Goal: Task Accomplishment & Management: Manage account settings

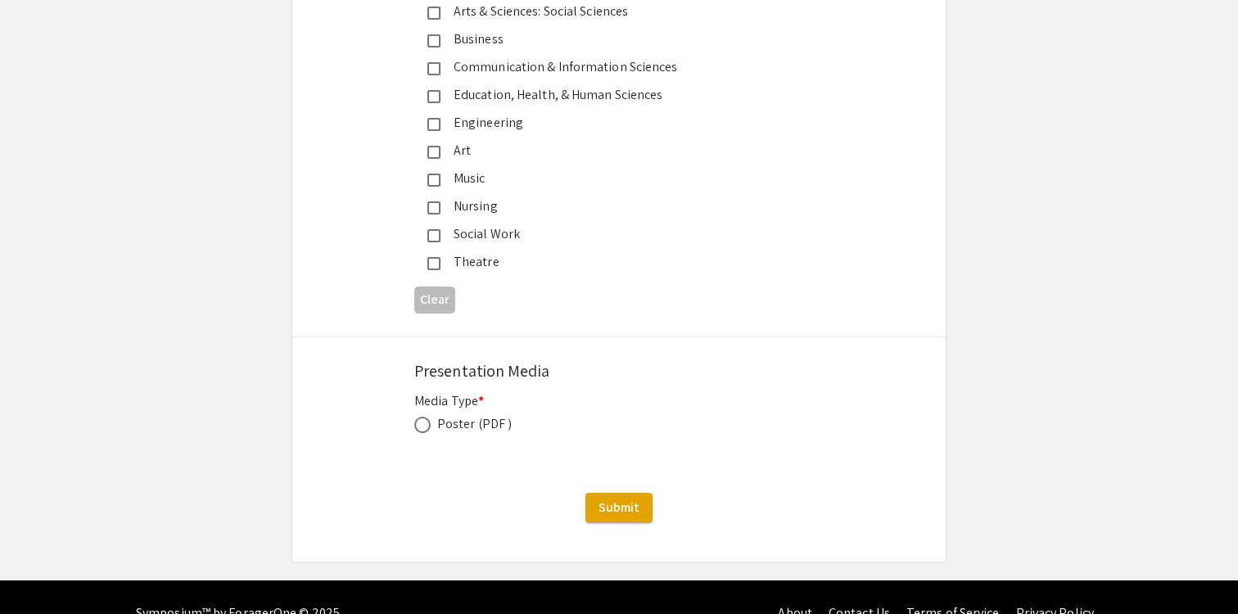
scroll to position [4348, 0]
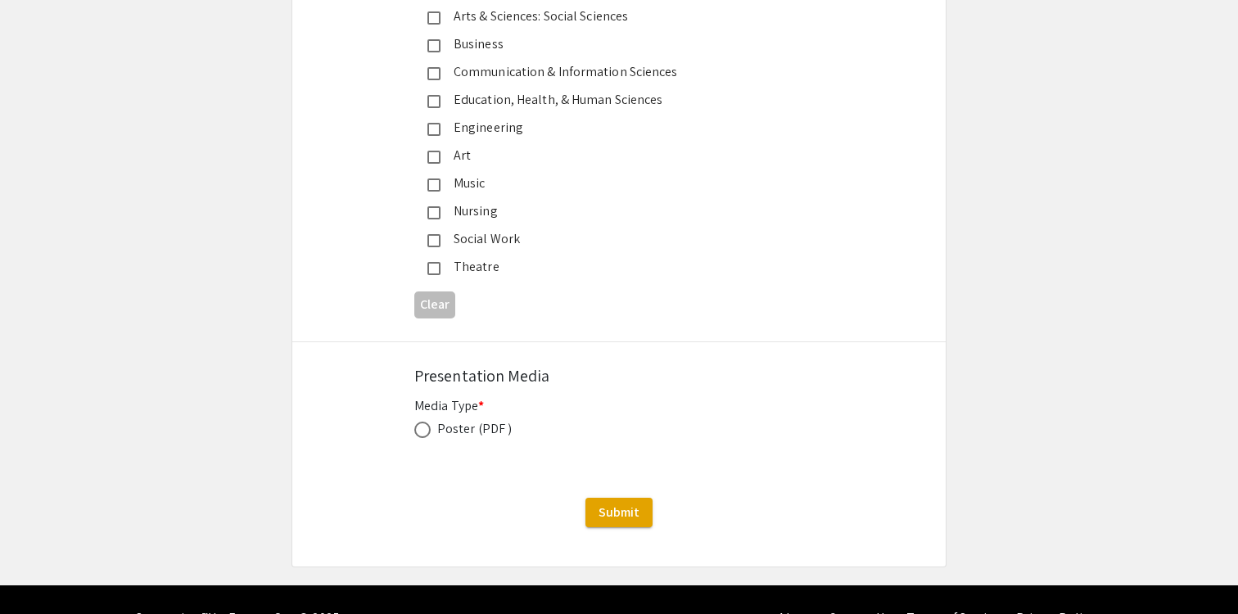
click at [426, 422] on span at bounding box center [422, 430] width 16 height 16
click at [426, 422] on input "radio" at bounding box center [422, 430] width 16 height 16
radio input "true"
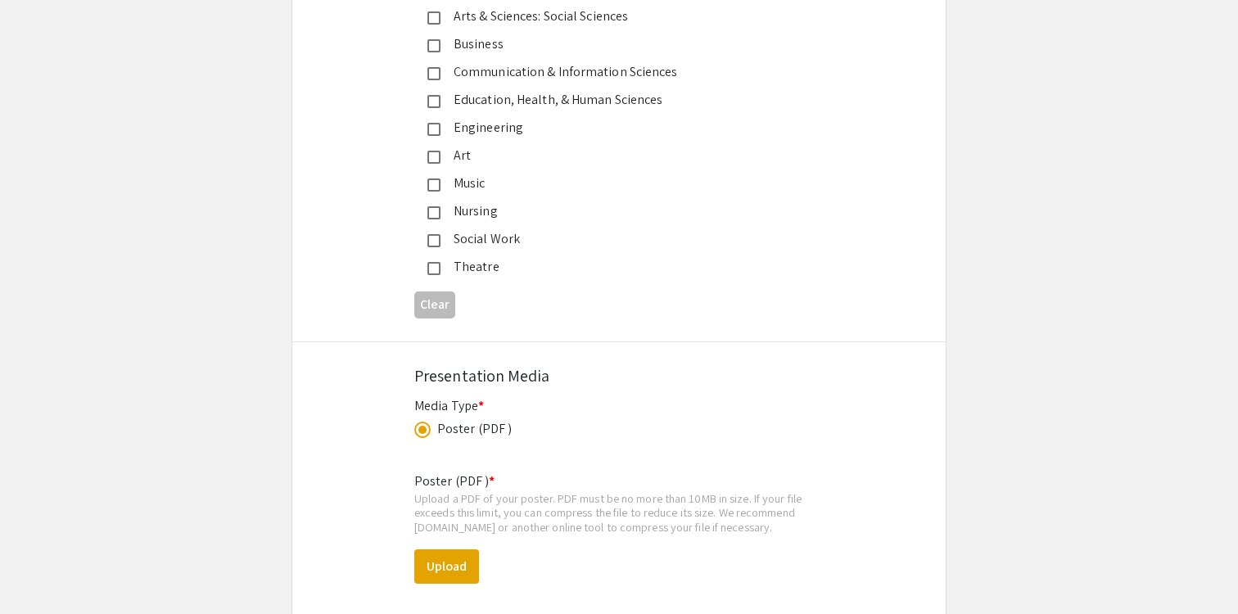
click at [491, 419] on div "Poster (PDF )" at bounding box center [474, 429] width 75 height 20
click at [563, 419] on div "Poster (PDF )" at bounding box center [619, 429] width 410 height 20
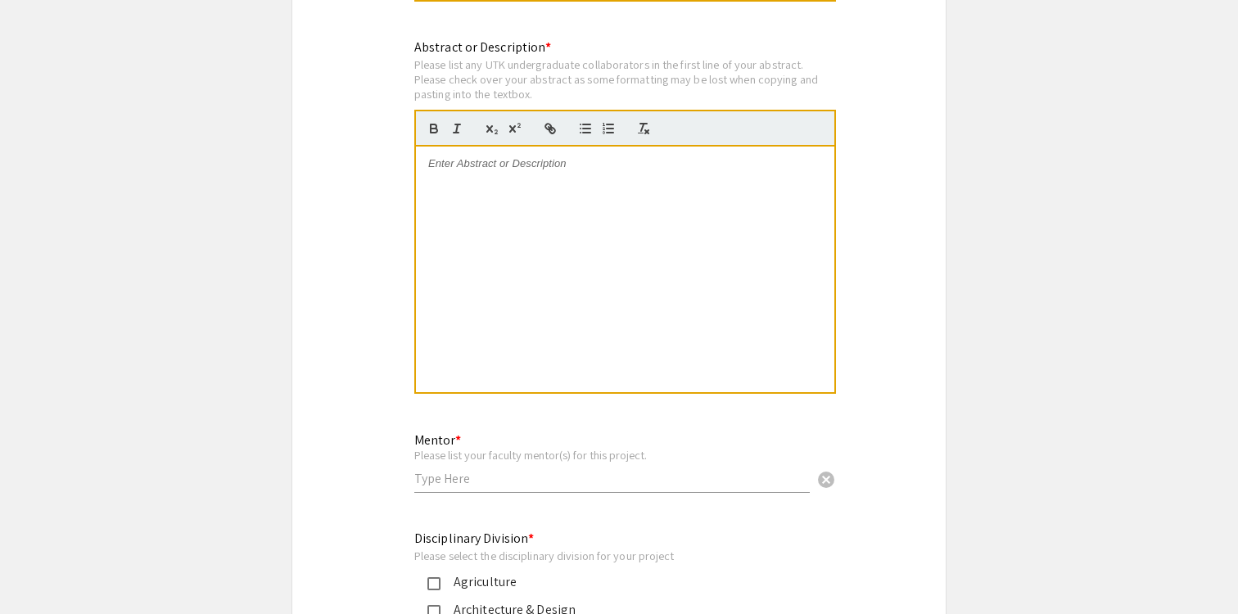
scroll to position [3659, 0]
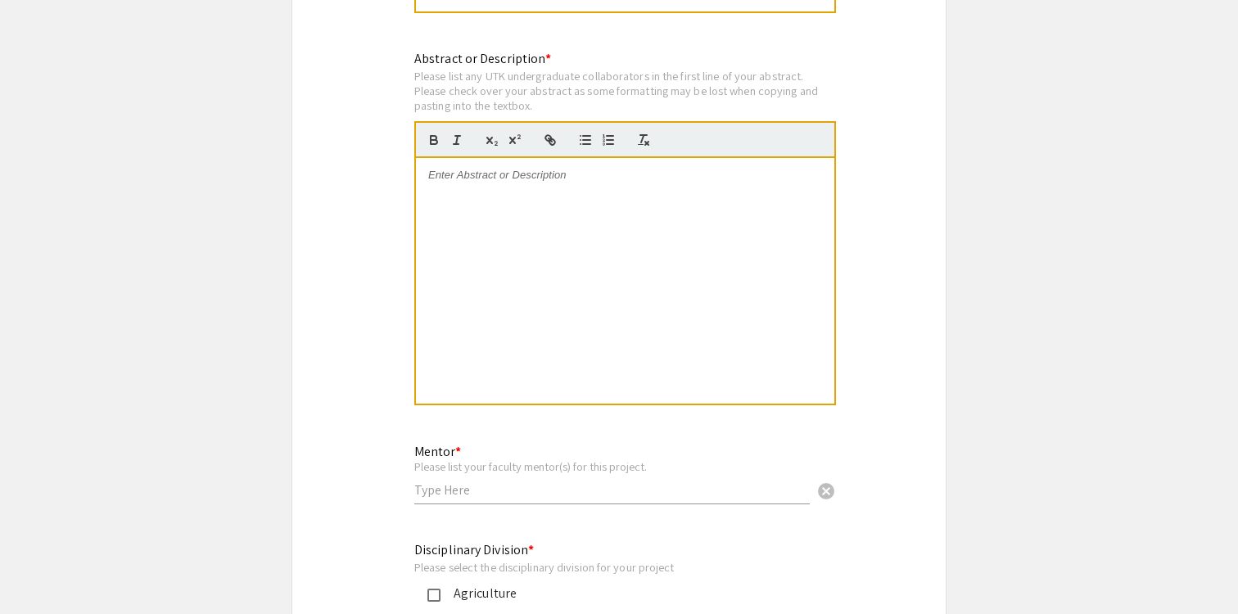
click at [560, 345] on div at bounding box center [625, 281] width 419 height 246
click at [492, 482] on input "text" at bounding box center [612, 490] width 396 height 17
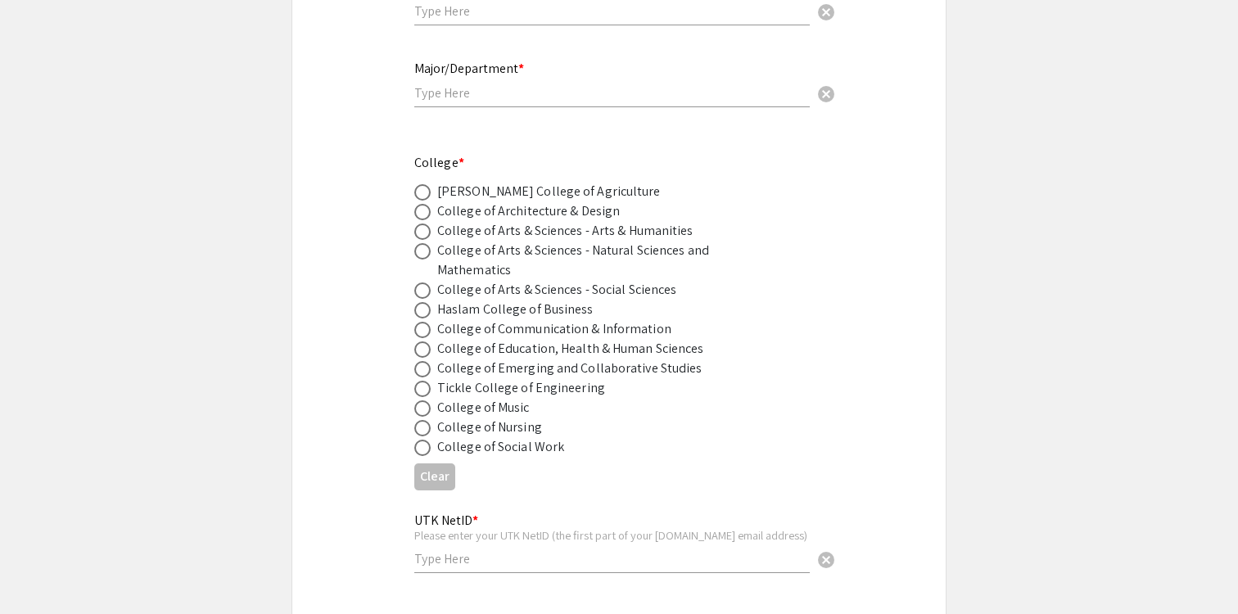
scroll to position [316, 0]
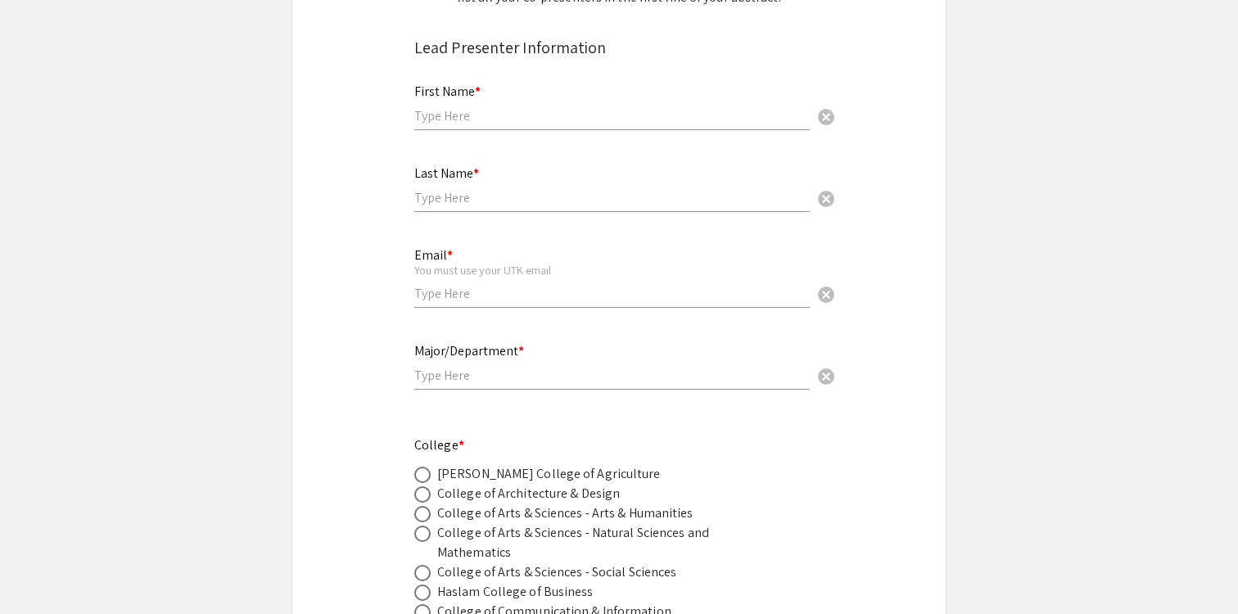
click at [623, 107] on input "text" at bounding box center [612, 115] width 396 height 17
type input "Om"
click at [544, 214] on div "Last Name * cancel" at bounding box center [612, 189] width 396 height 79
click at [530, 201] on input "text" at bounding box center [612, 197] width 396 height 17
type input "[PERSON_NAME]"
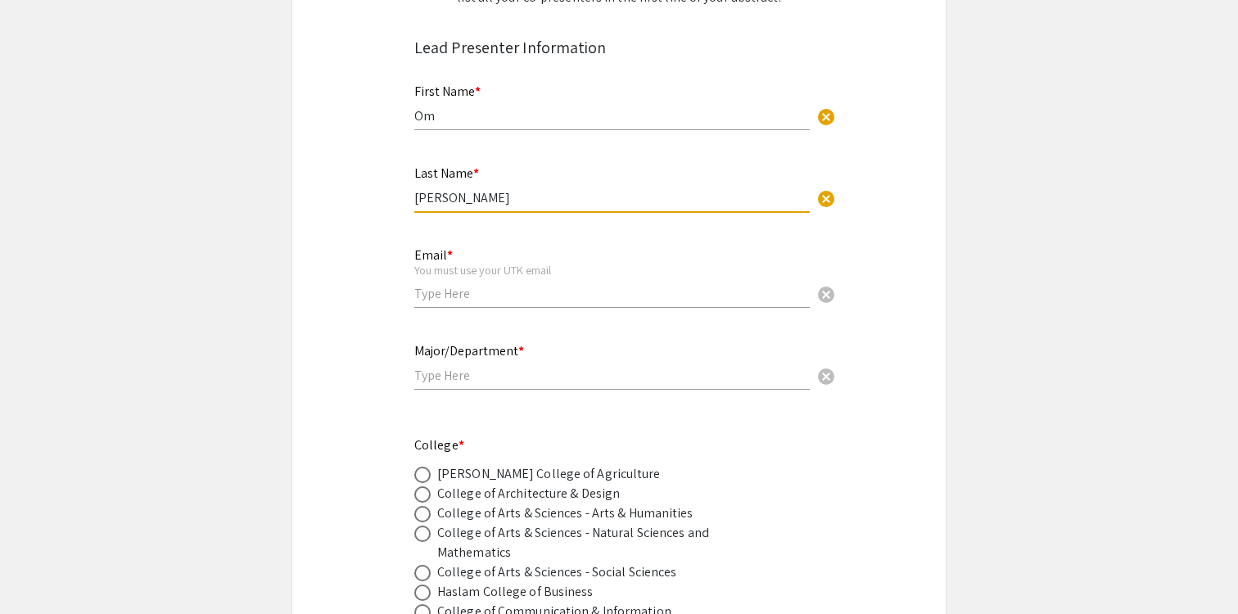
click at [499, 292] on input "email" at bounding box center [612, 293] width 396 height 17
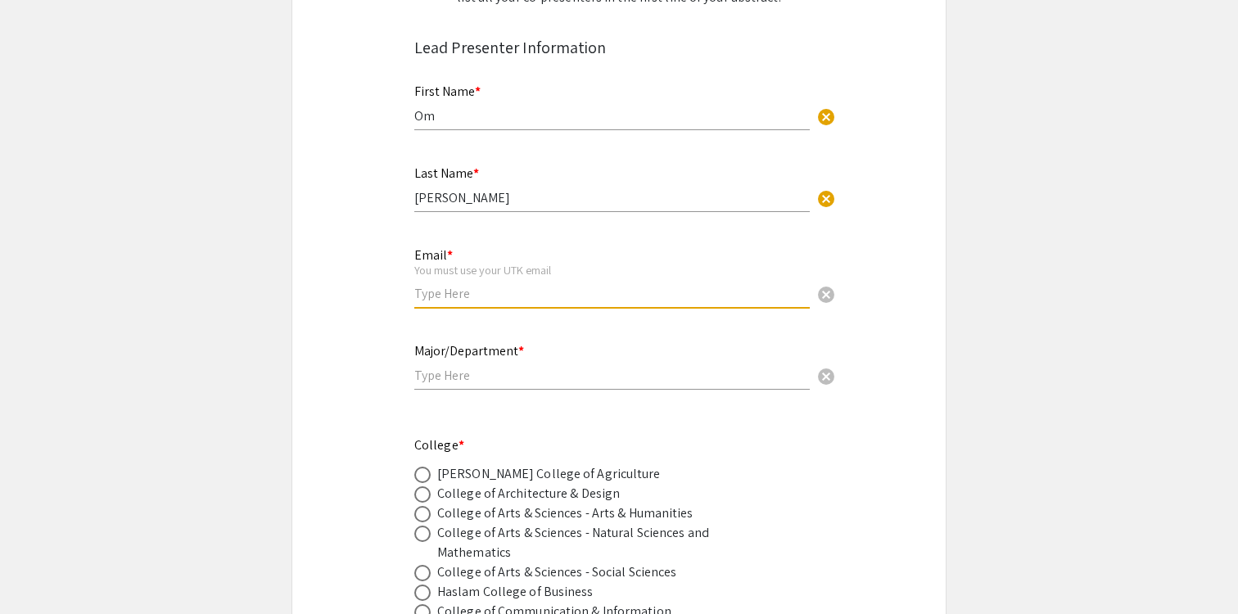
type input "[EMAIL_ADDRESS][DOMAIN_NAME]"
click at [519, 383] on input "text" at bounding box center [612, 375] width 396 height 17
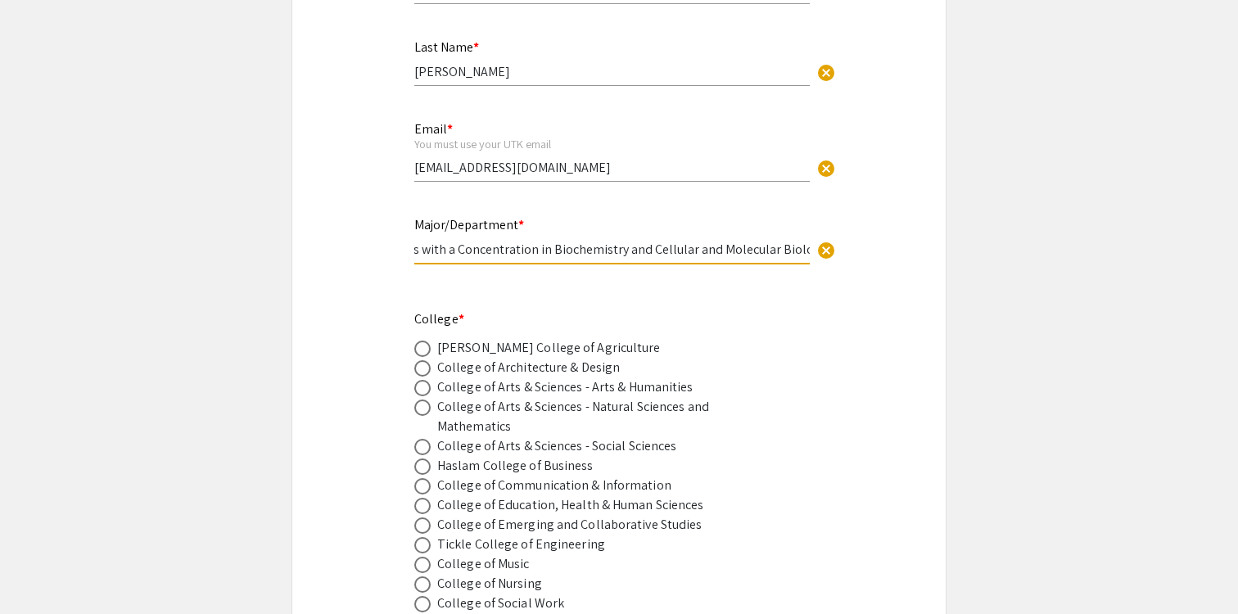
scroll to position [458, 0]
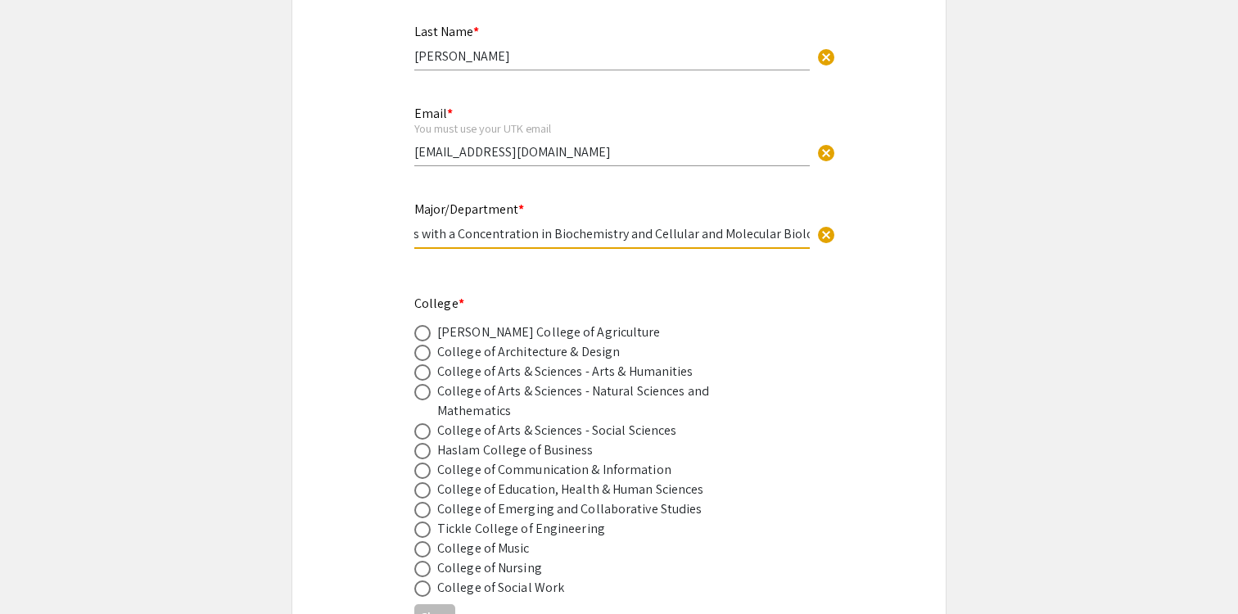
type input "Biological Sciences with a Concentration in Biochemistry and Cellular and Molec…"
click at [600, 393] on div "College of Arts & Sciences - Natural Sciences and Mathematics" at bounding box center [580, 401] width 287 height 39
click at [426, 391] on span at bounding box center [422, 392] width 16 height 16
click at [426, 391] on input "radio" at bounding box center [422, 392] width 16 height 16
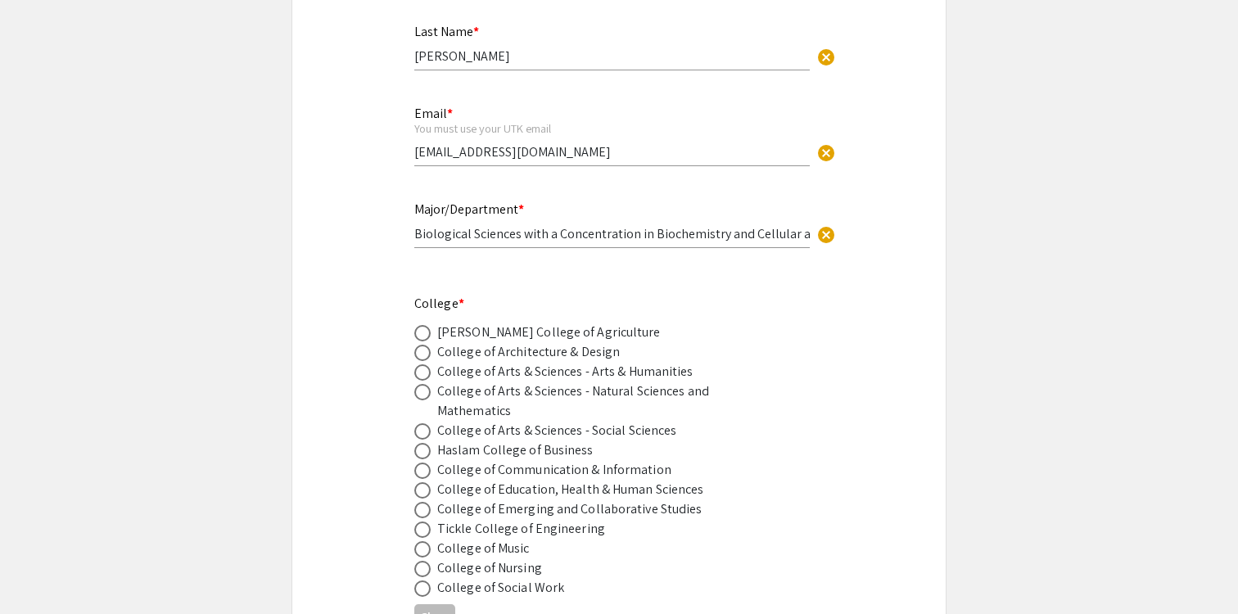
radio input "true"
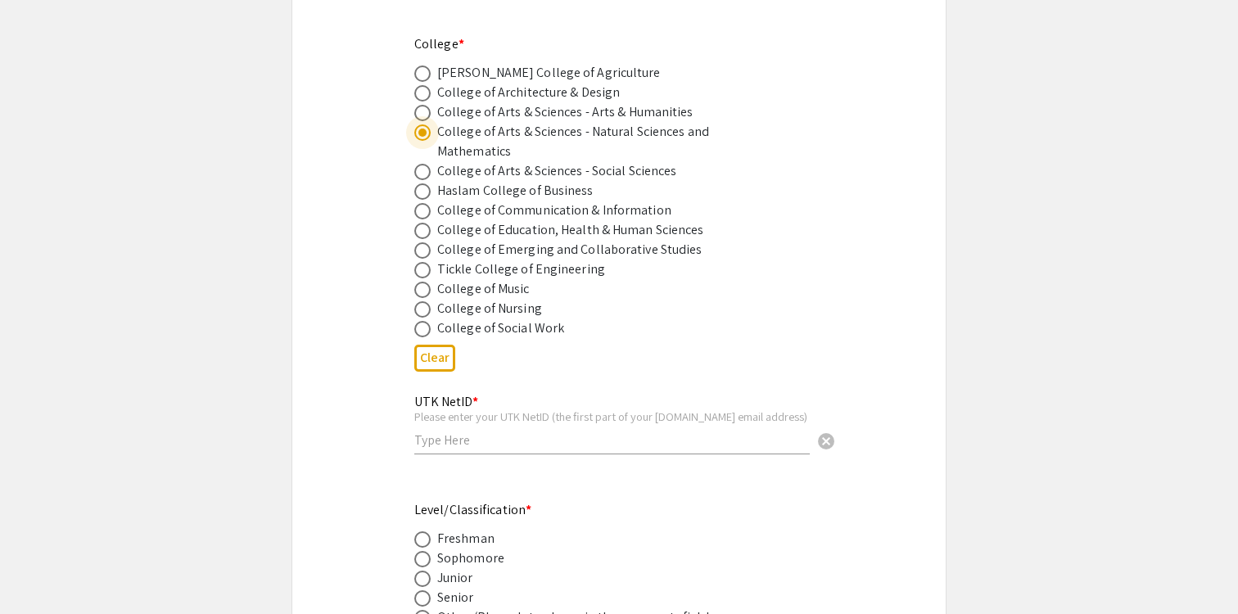
scroll to position [785, 0]
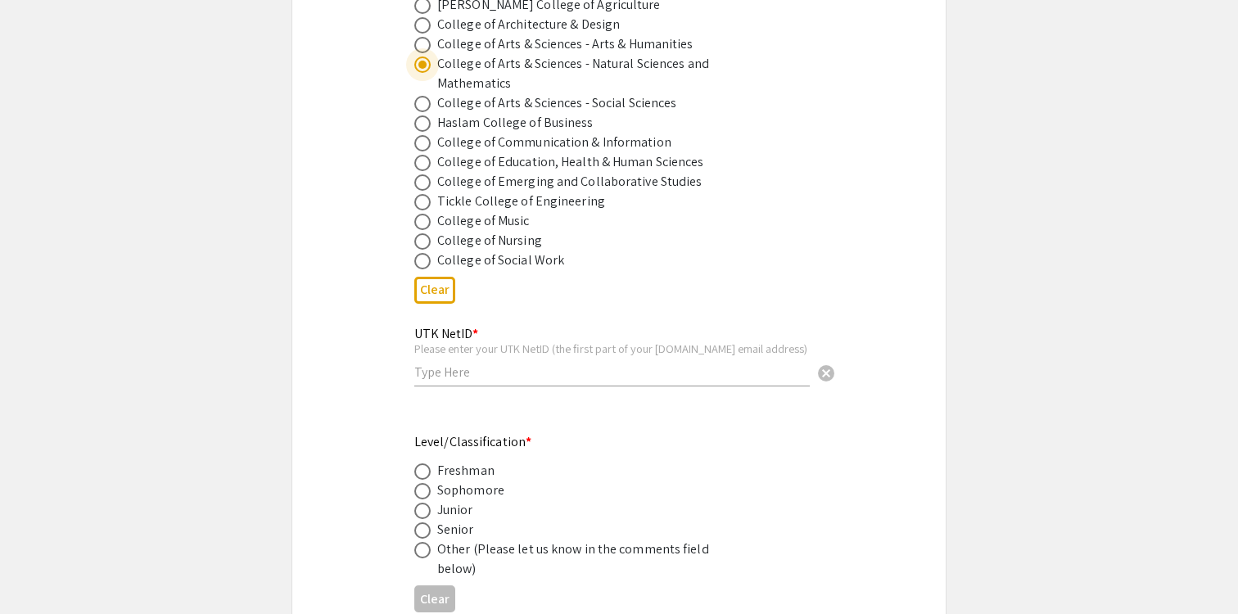
click at [476, 381] on input "text" at bounding box center [612, 372] width 396 height 17
type input "opatel12"
click at [426, 536] on span at bounding box center [422, 531] width 16 height 16
click at [426, 536] on input "radio" at bounding box center [422, 531] width 16 height 16
radio input "true"
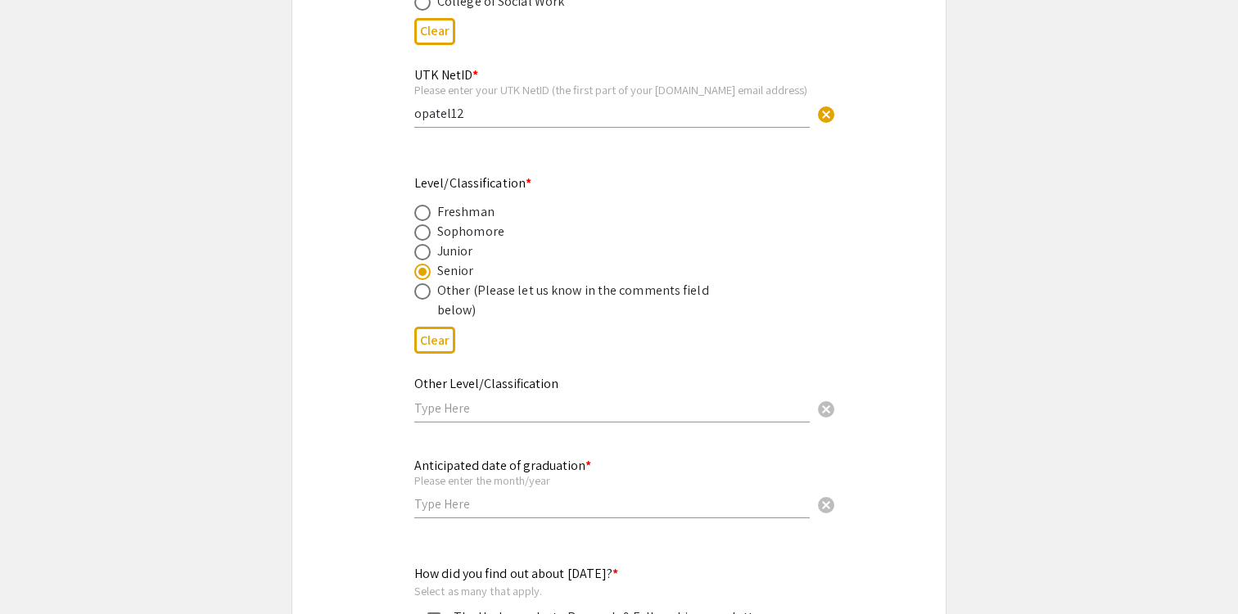
scroll to position [1047, 0]
click at [441, 505] on input "text" at bounding box center [612, 501] width 396 height 17
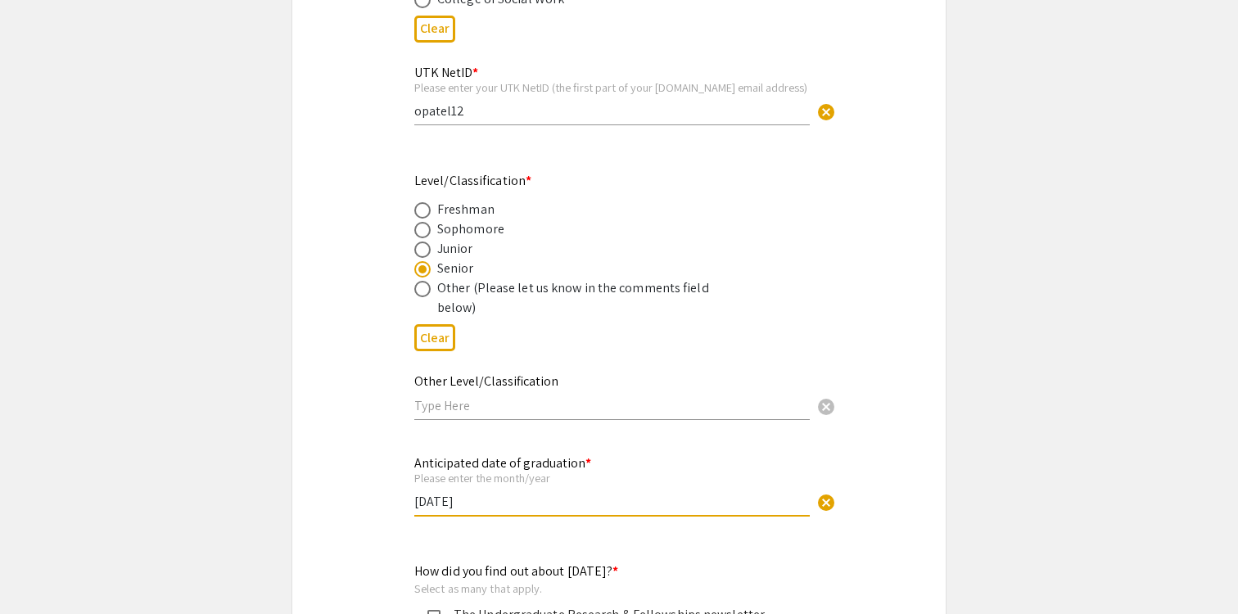
type input "[DATE]"
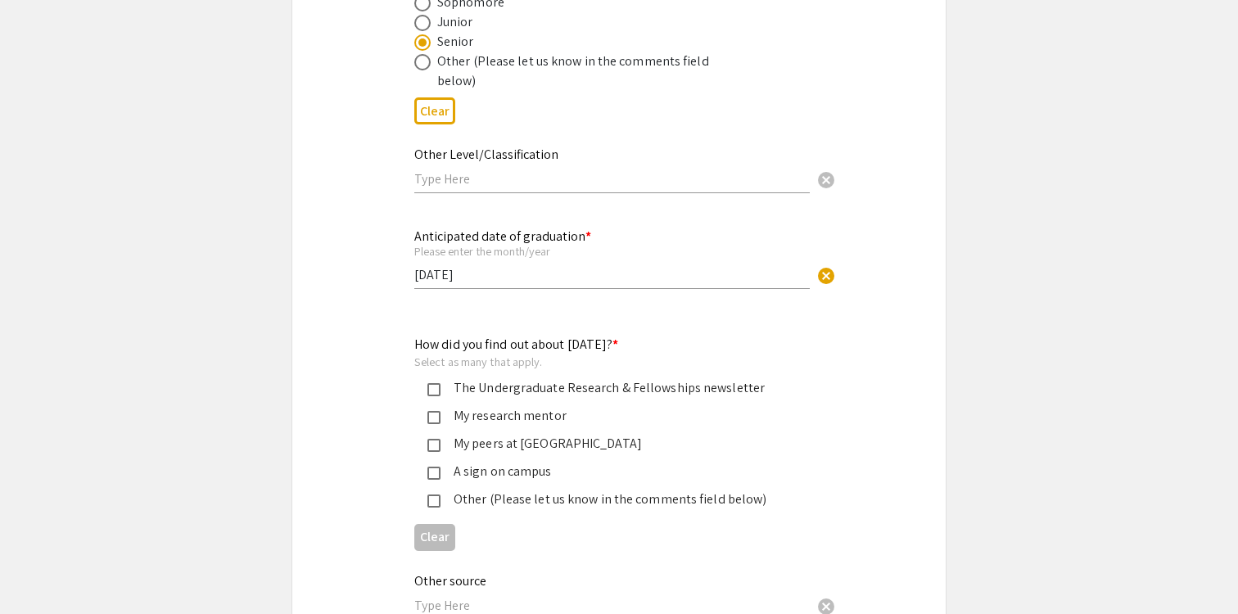
scroll to position [1380, 0]
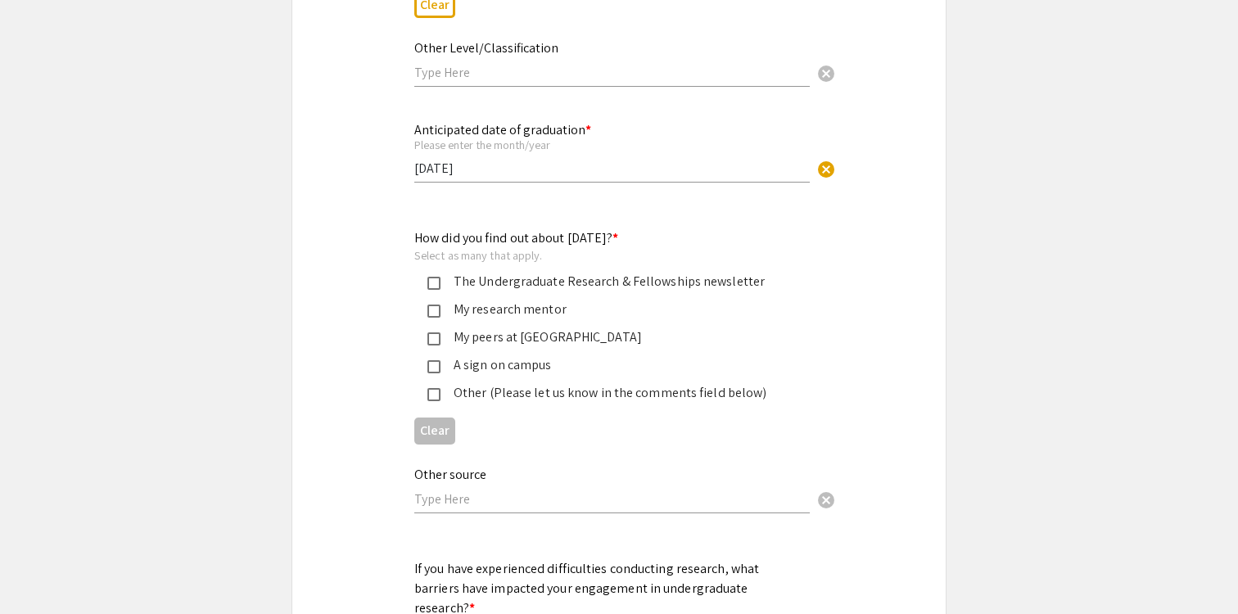
click at [435, 287] on mat-pseudo-checkbox at bounding box center [434, 283] width 13 height 13
click at [432, 315] on mat-pseudo-checkbox at bounding box center [434, 311] width 13 height 13
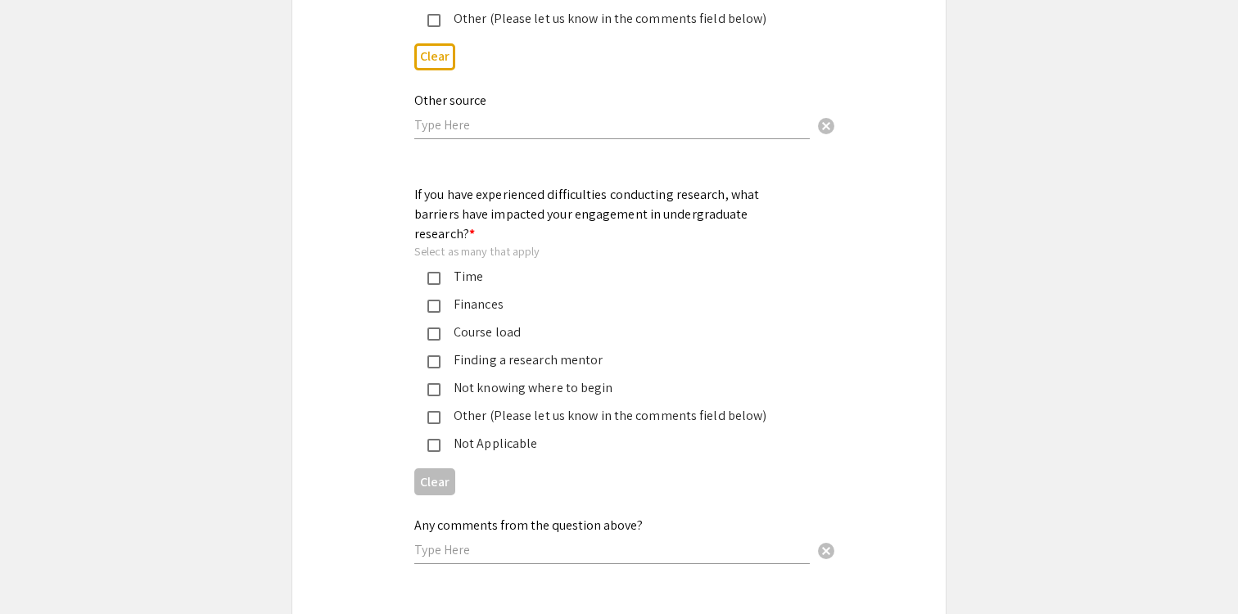
scroll to position [1758, 0]
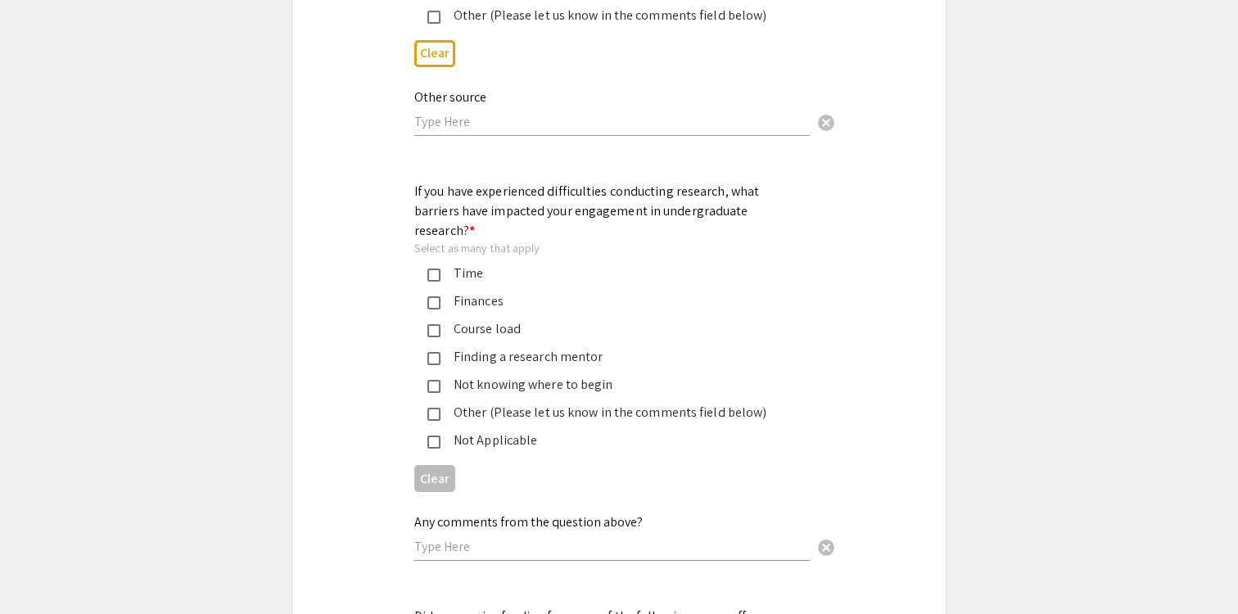
click at [463, 347] on div "Finding a research mentor" at bounding box center [613, 357] width 344 height 20
click at [462, 375] on div "Not knowing where to begin" at bounding box center [613, 385] width 344 height 20
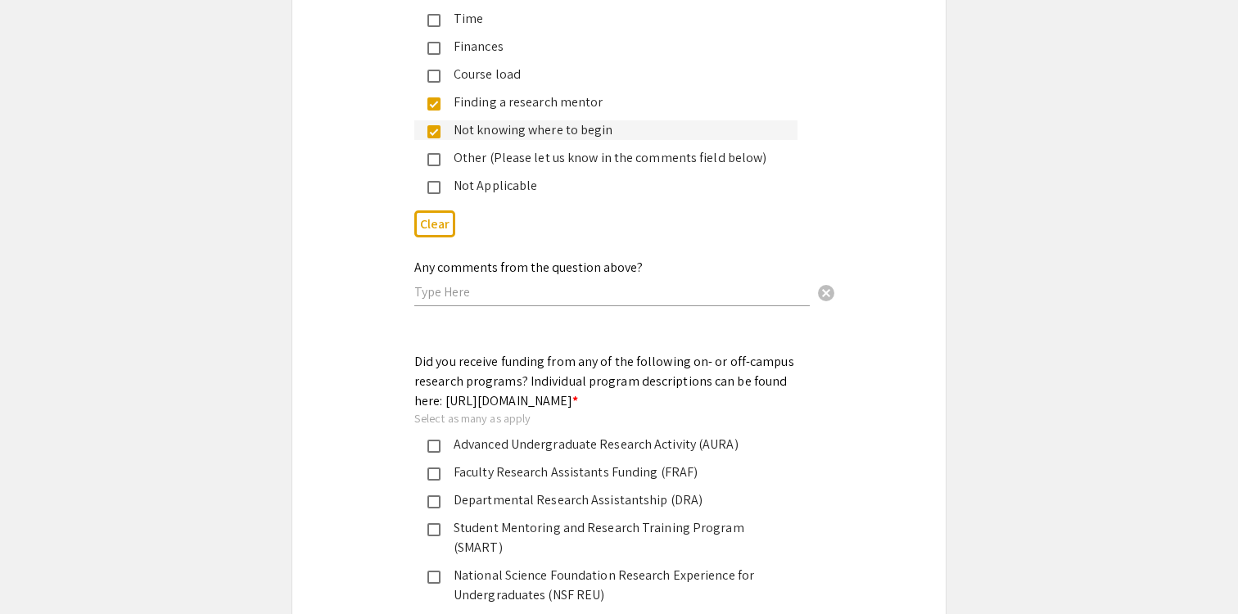
scroll to position [2028, 0]
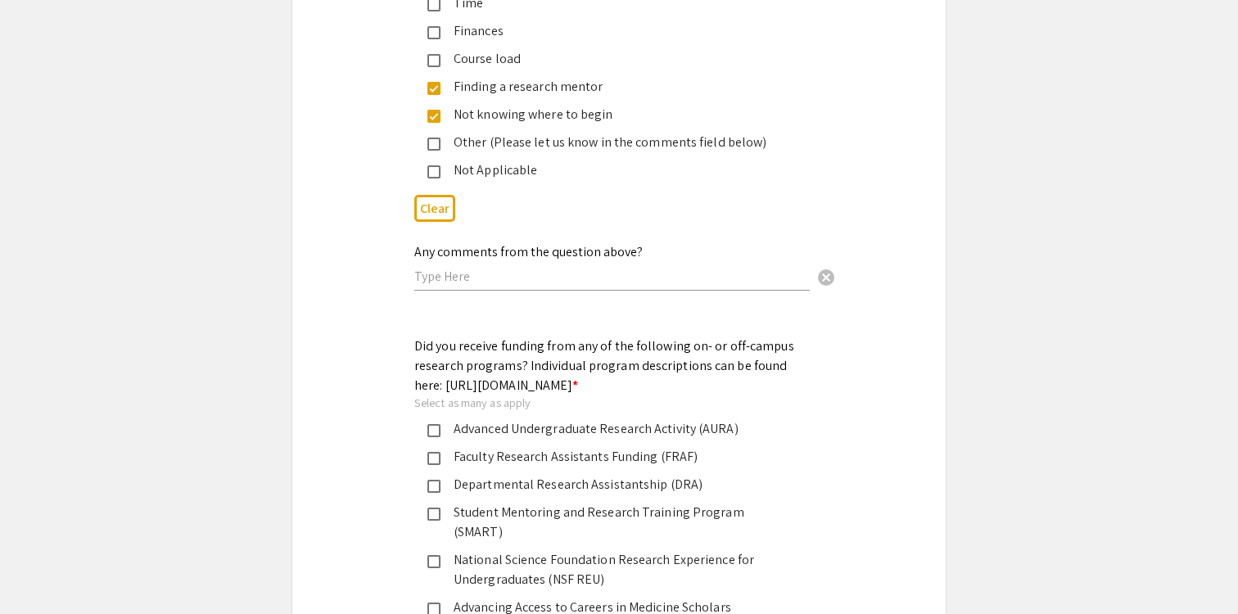
click at [492, 268] on input "text" at bounding box center [612, 276] width 396 height 17
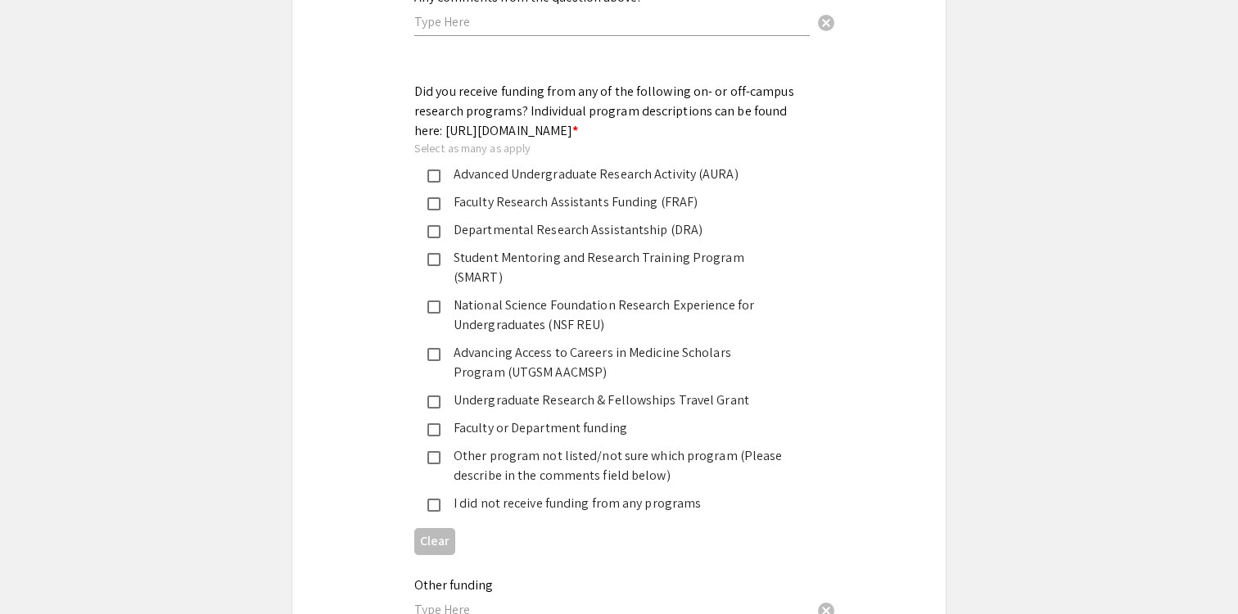
scroll to position [2364, 0]
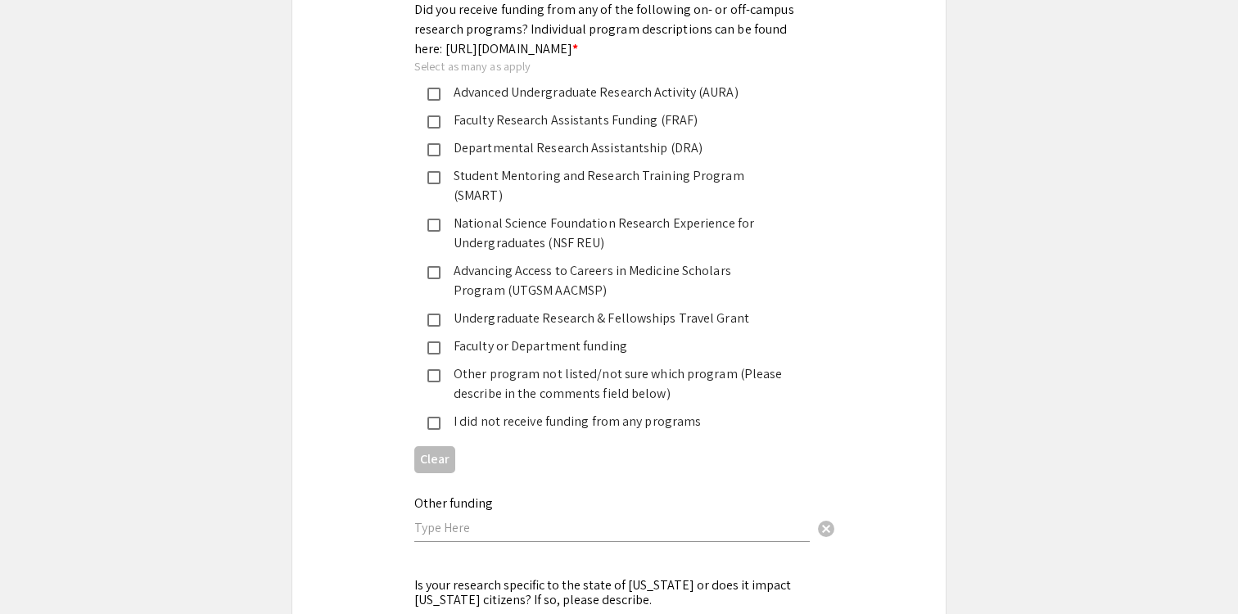
click at [455, 412] on div "I did not receive funding from any programs" at bounding box center [613, 422] width 344 height 20
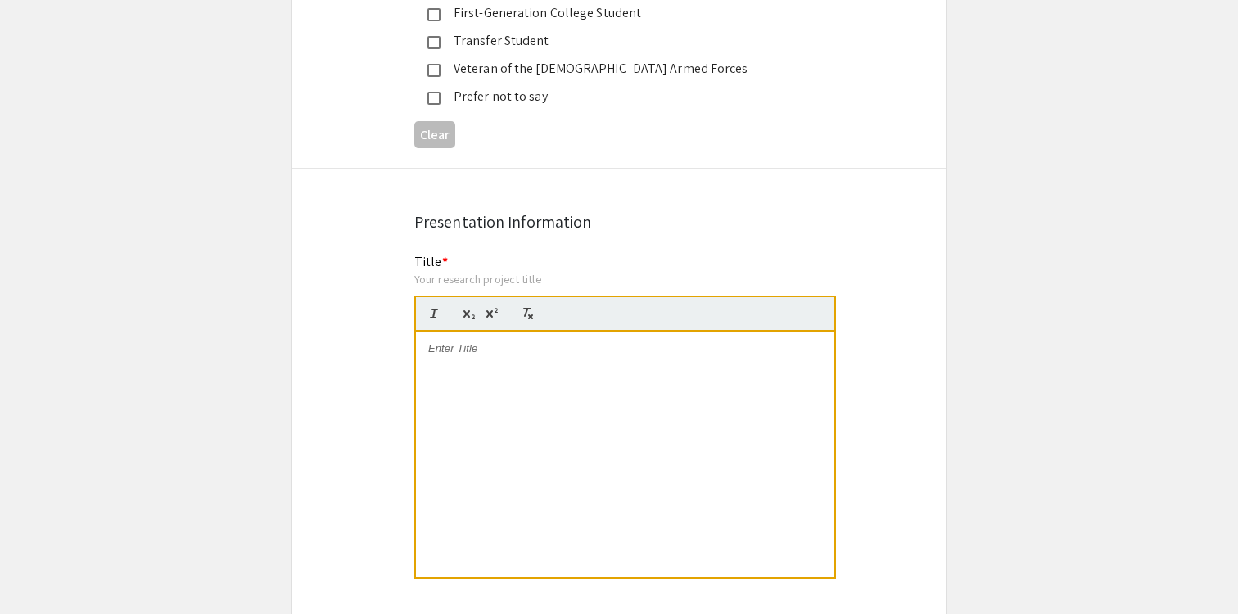
scroll to position [3079, 0]
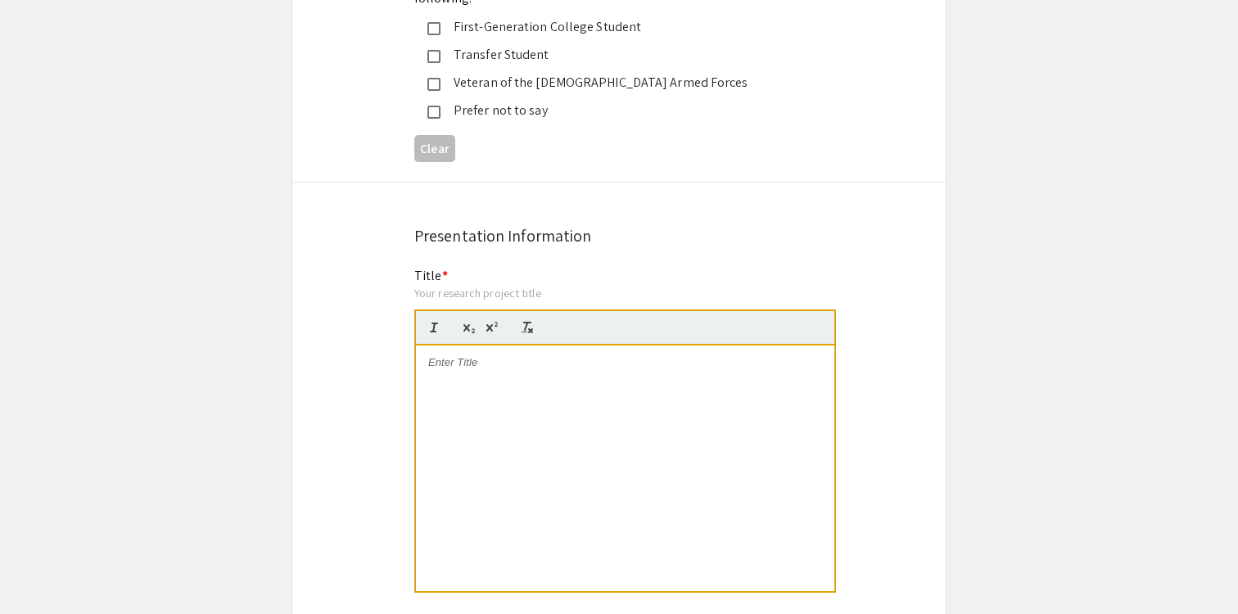
click at [484, 453] on div at bounding box center [625, 469] width 419 height 246
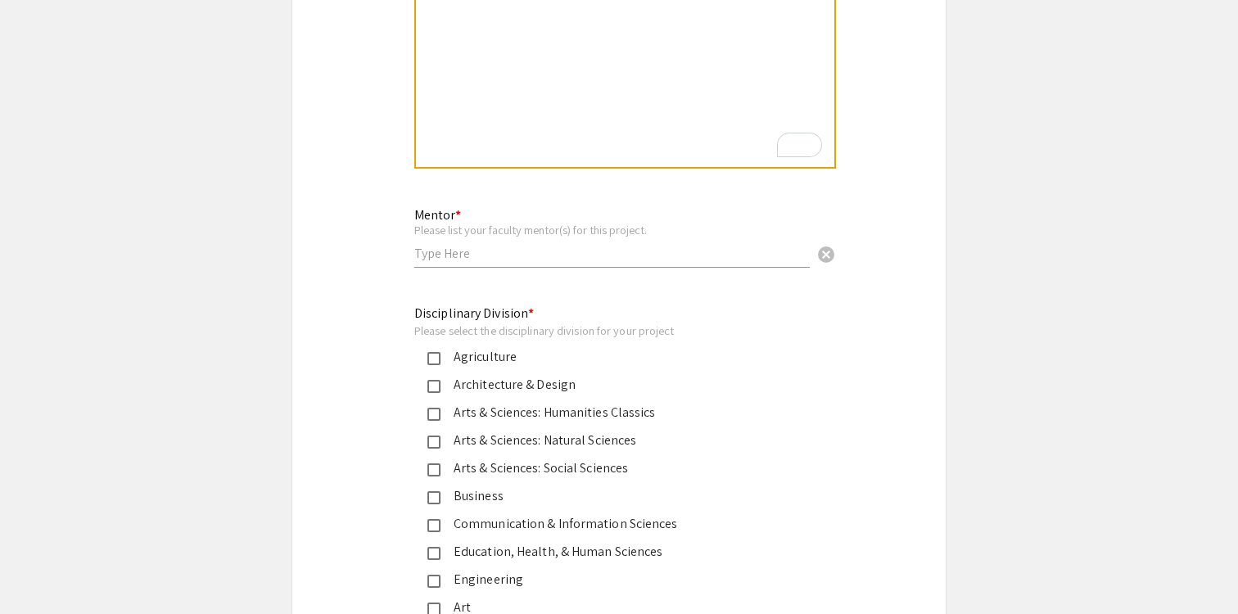
scroll to position [3899, 0]
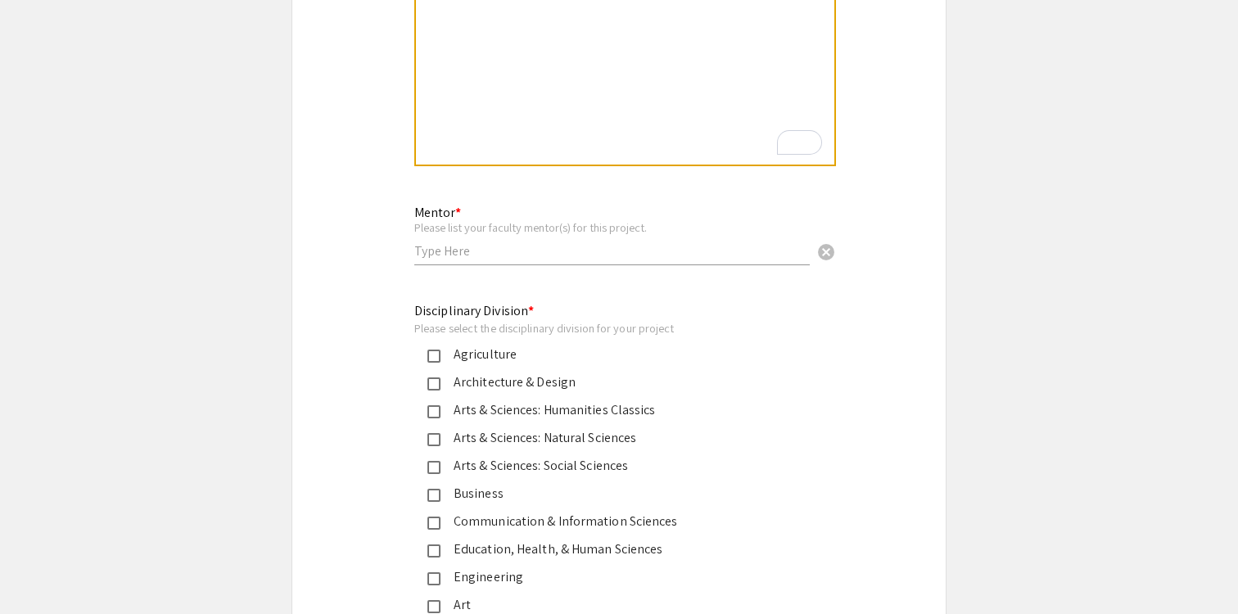
click at [533, 242] on input "text" at bounding box center [612, 250] width 396 height 17
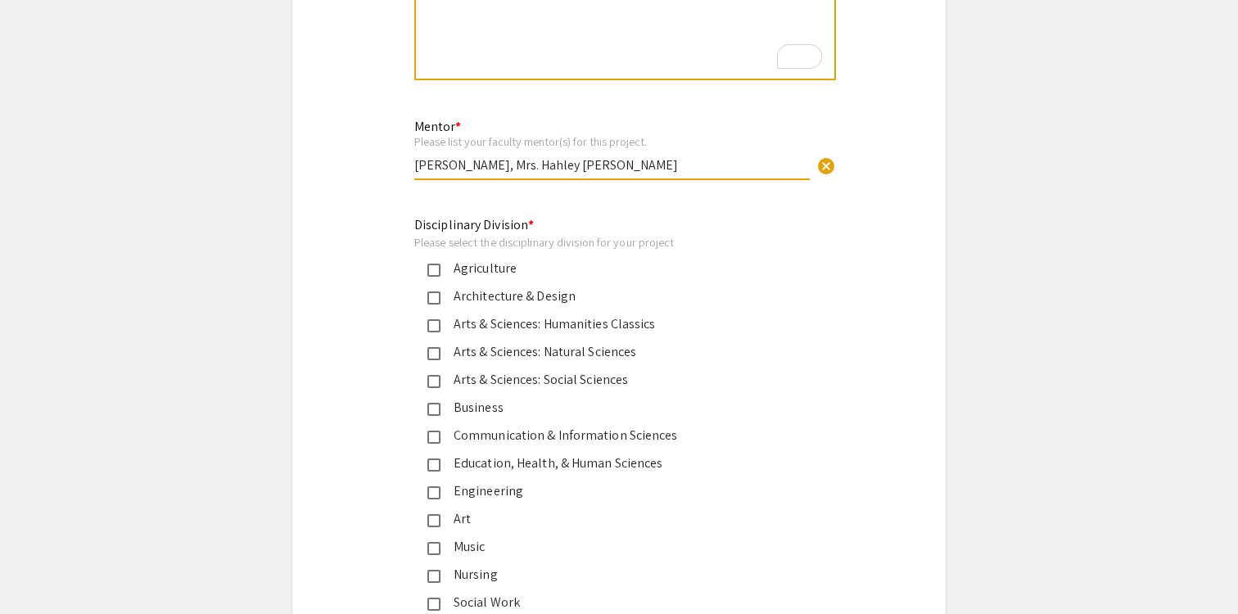
scroll to position [4005, 0]
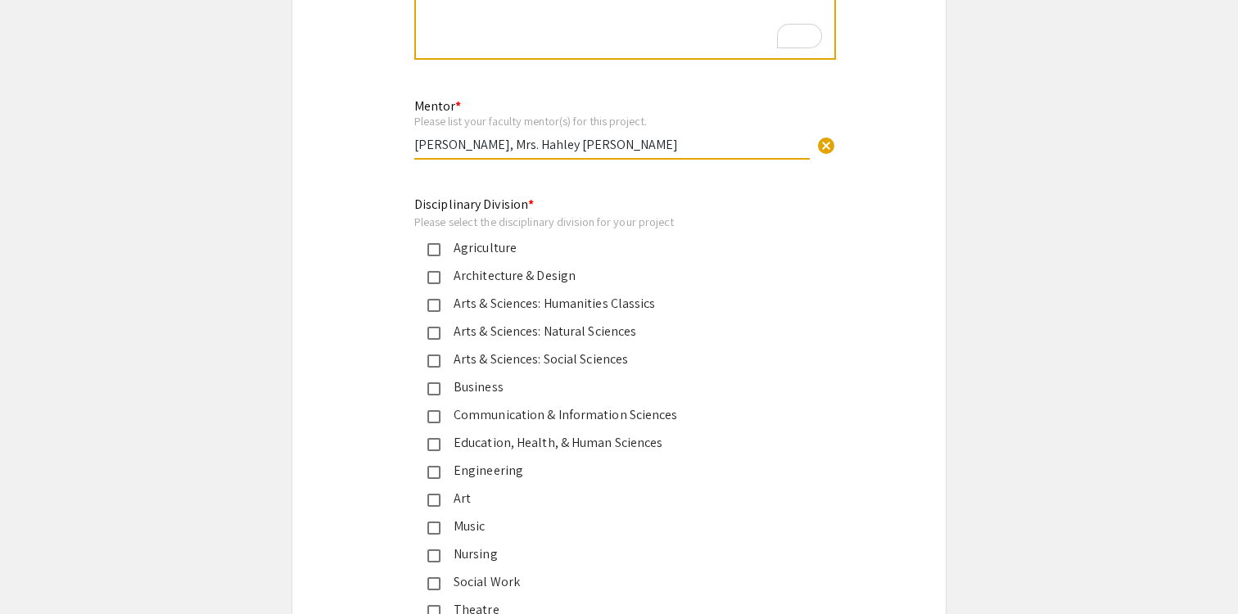
type input "[PERSON_NAME], Mrs. Hahley [PERSON_NAME]"
click at [501, 322] on div "Arts & Sciences: Natural Sciences" at bounding box center [613, 332] width 344 height 20
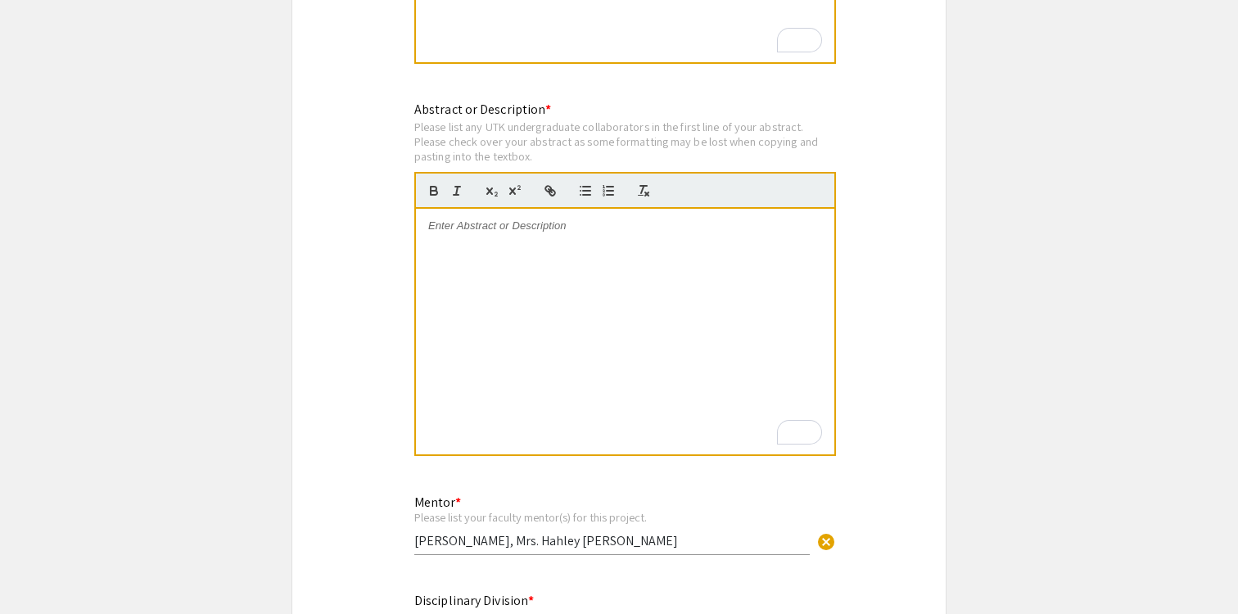
scroll to position [3601, 0]
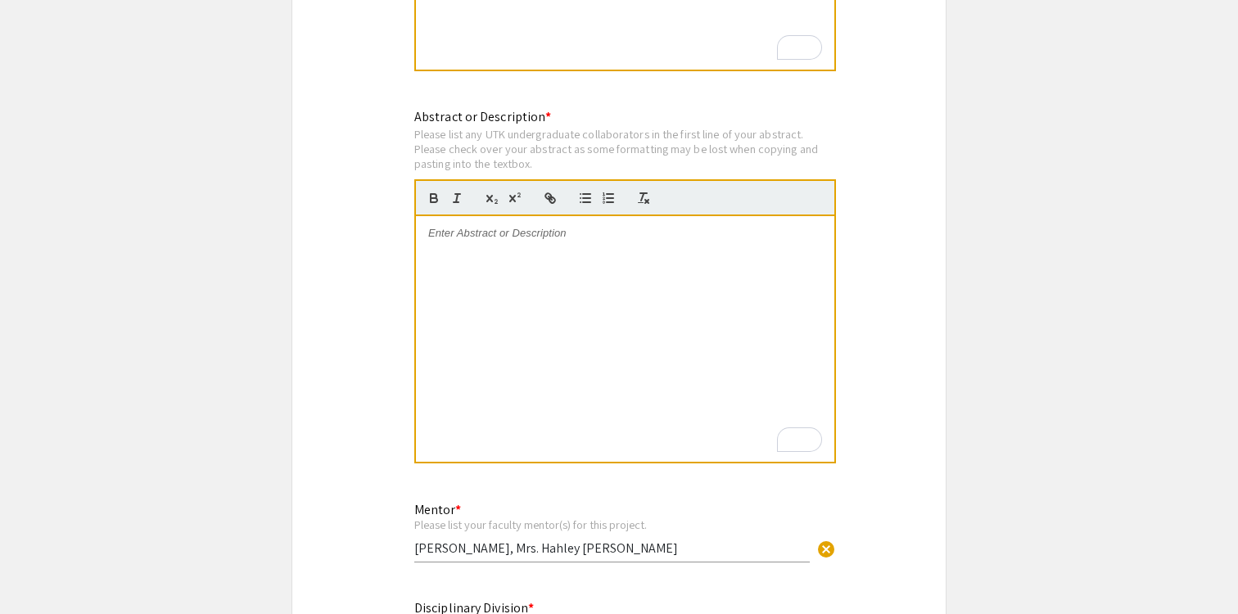
click at [486, 351] on div "To enrich screen reader interactions, please activate Accessibility in Grammarl…" at bounding box center [625, 339] width 419 height 246
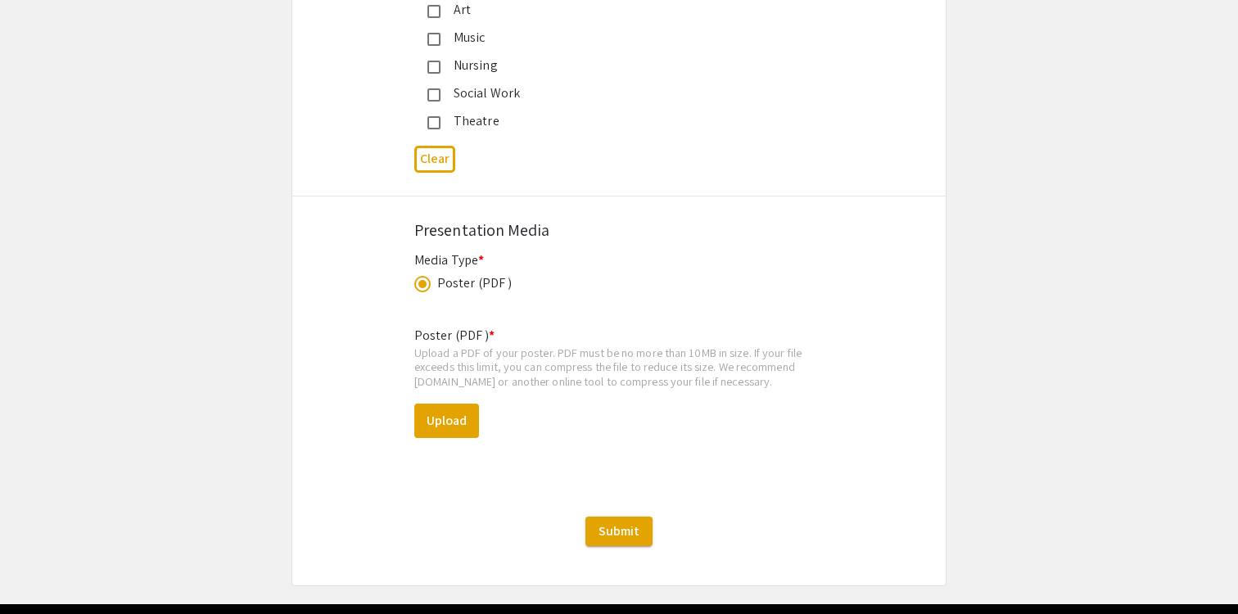
scroll to position [4518, 0]
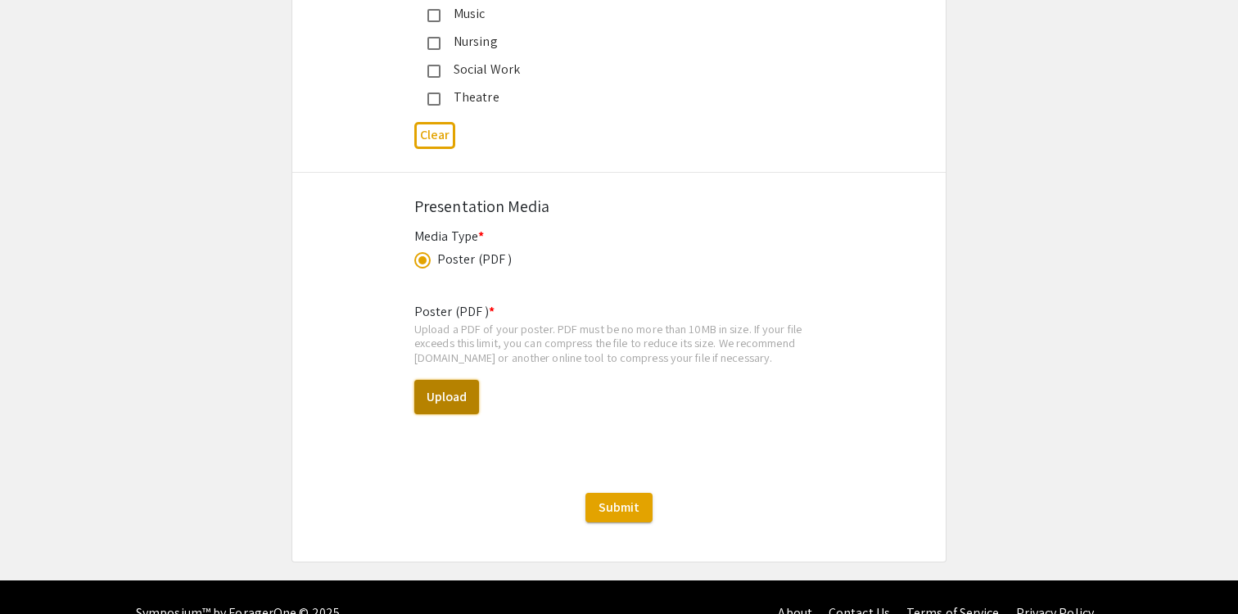
click at [447, 380] on button "Upload" at bounding box center [446, 397] width 65 height 34
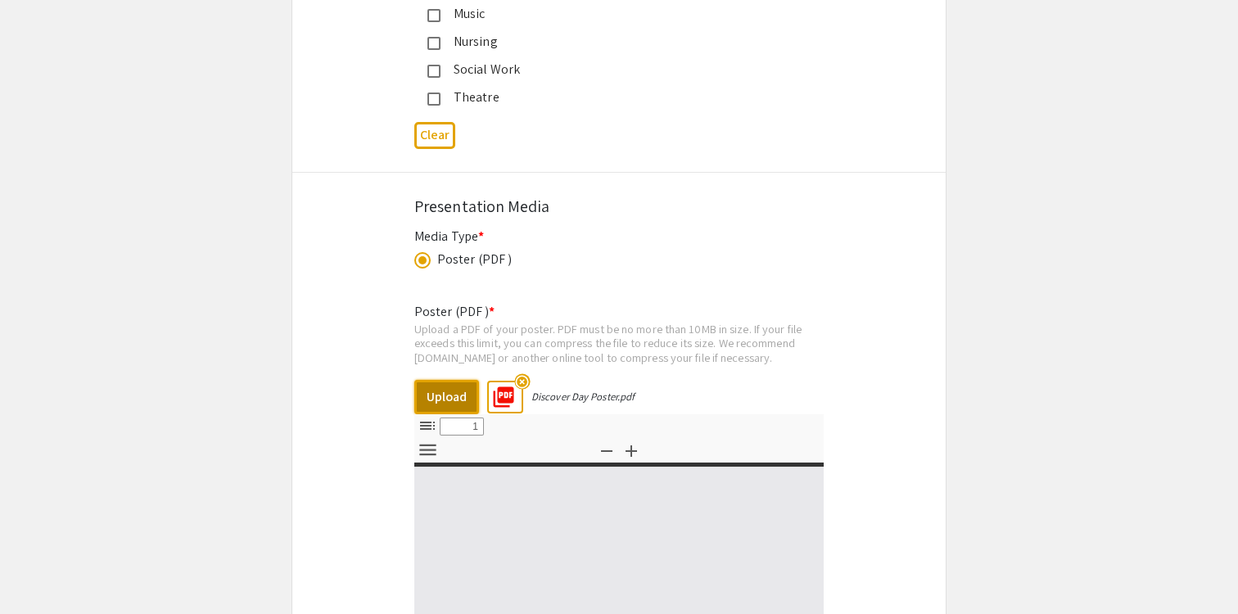
select select "custom"
type input "0"
select select "custom"
type input "1"
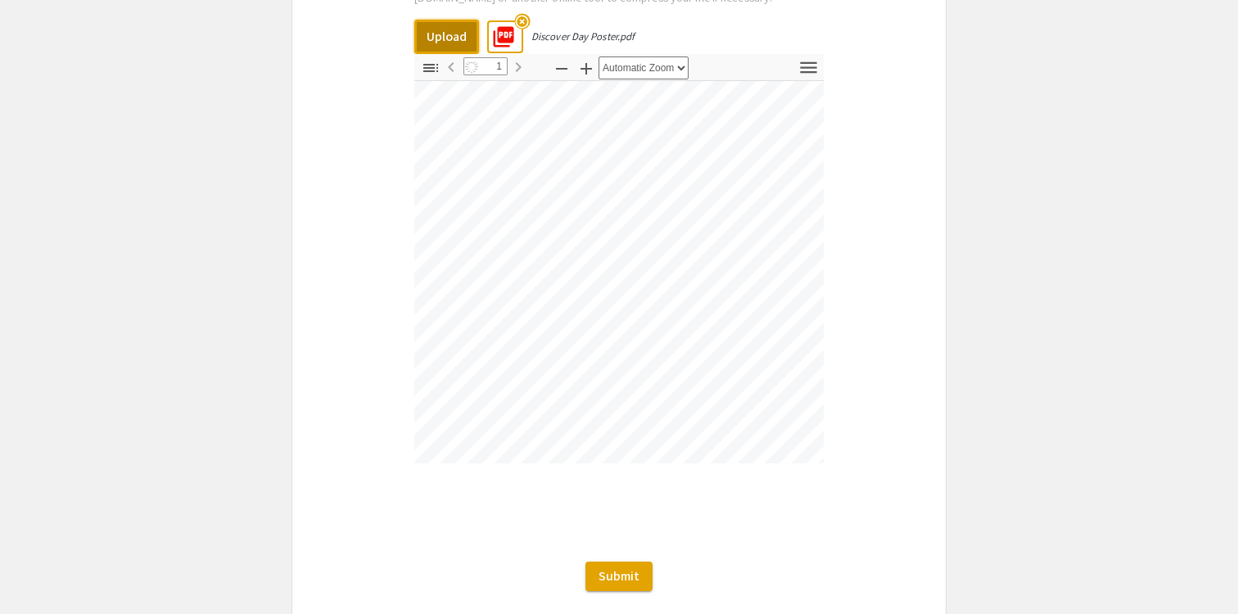
scroll to position [1512, 148]
select select "auto"
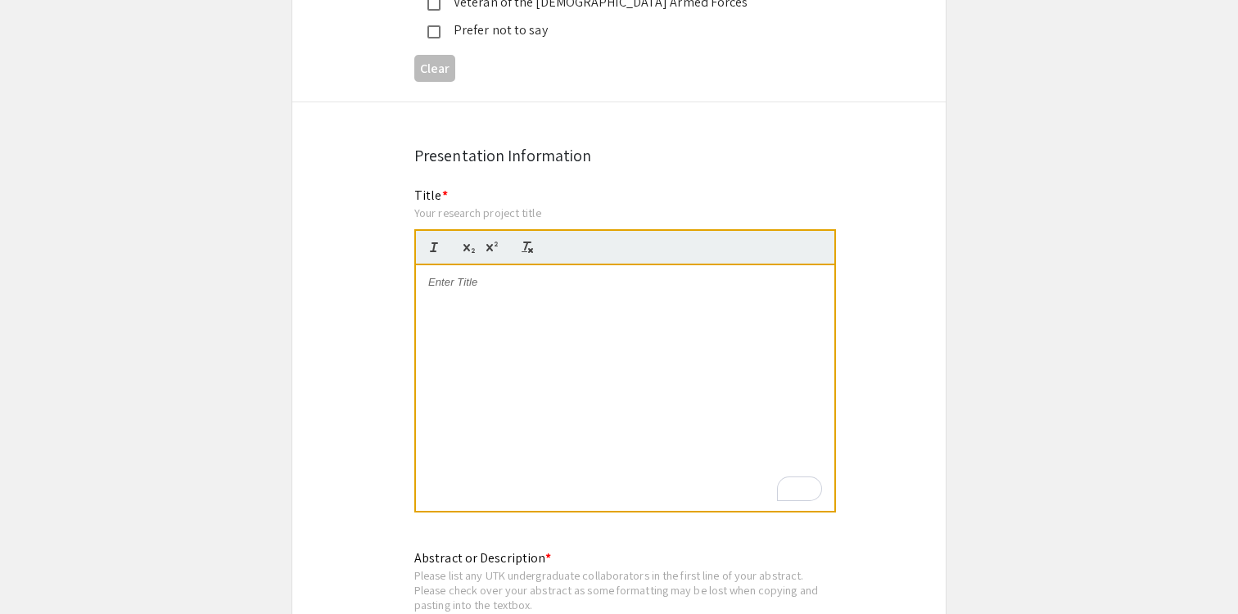
scroll to position [3035, 0]
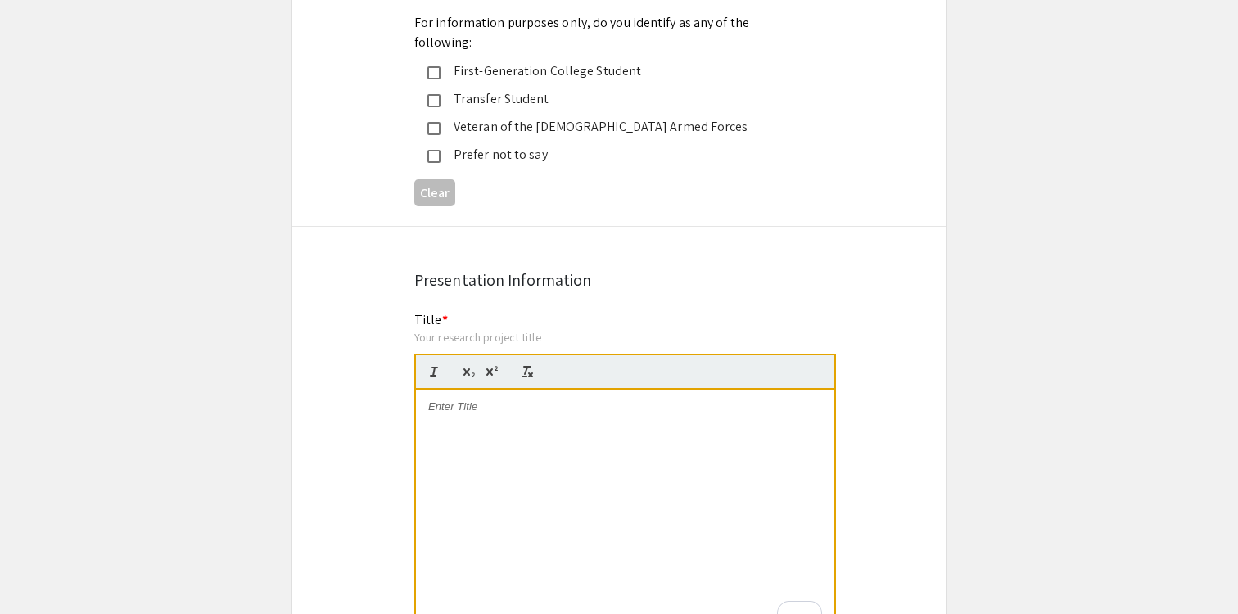
click at [655, 448] on div "To enrich screen reader interactions, please activate Accessibility in Grammarl…" at bounding box center [625, 513] width 419 height 246
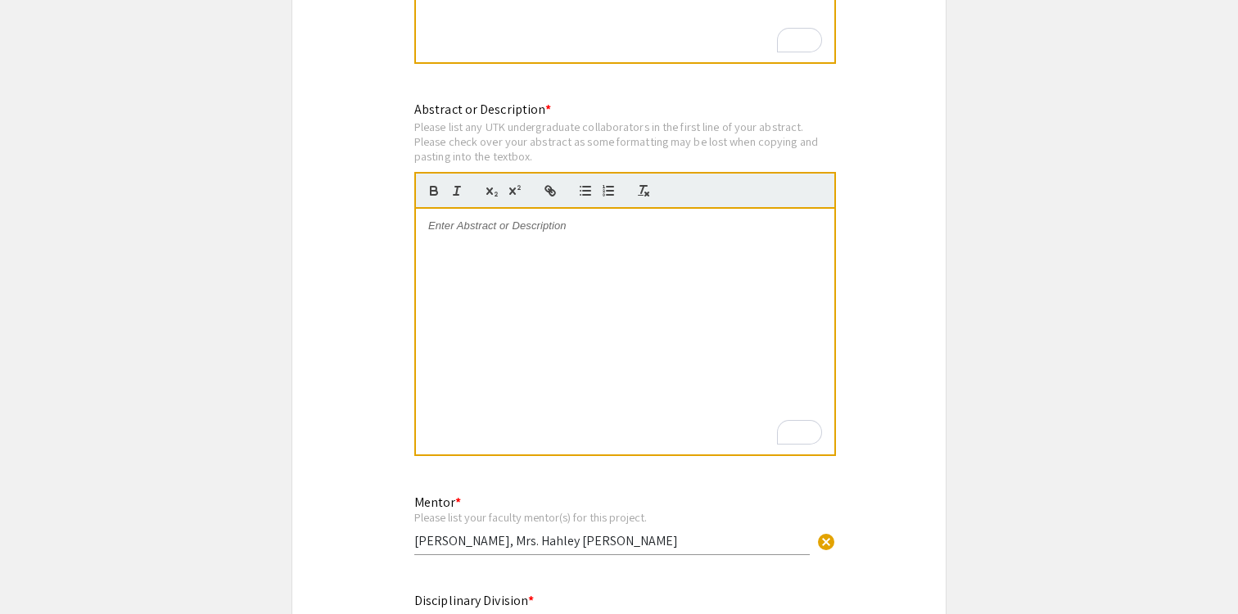
scroll to position [3606, 0]
click at [657, 373] on div "To enrich screen reader interactions, please activate Accessibility in Grammarl…" at bounding box center [625, 334] width 419 height 246
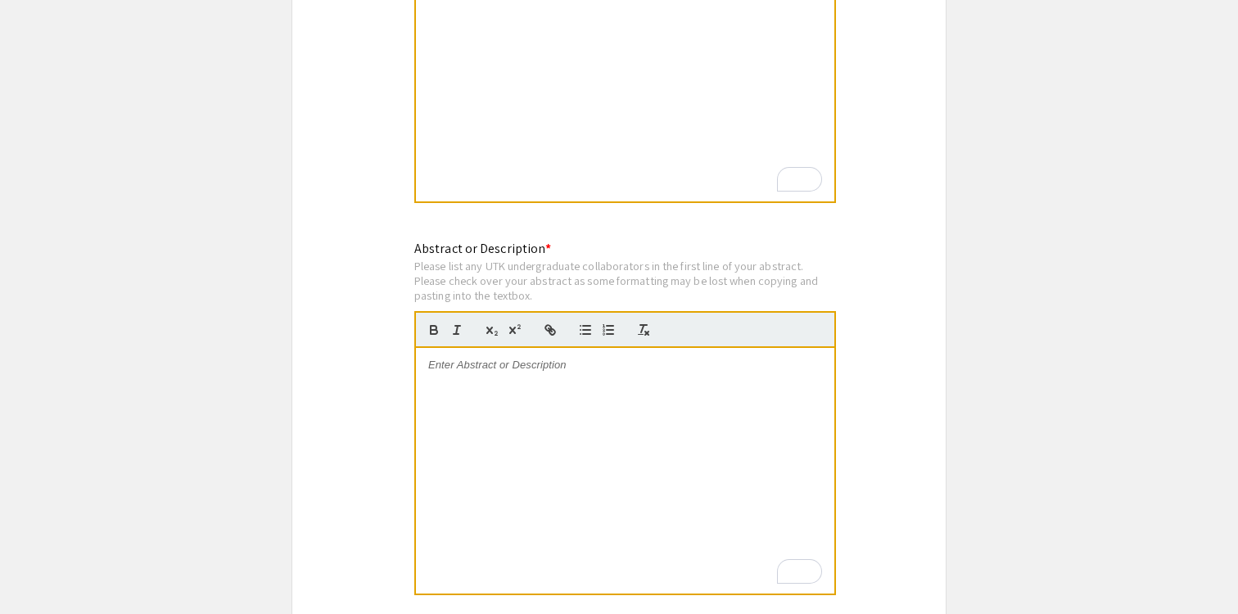
scroll to position [3080, 0]
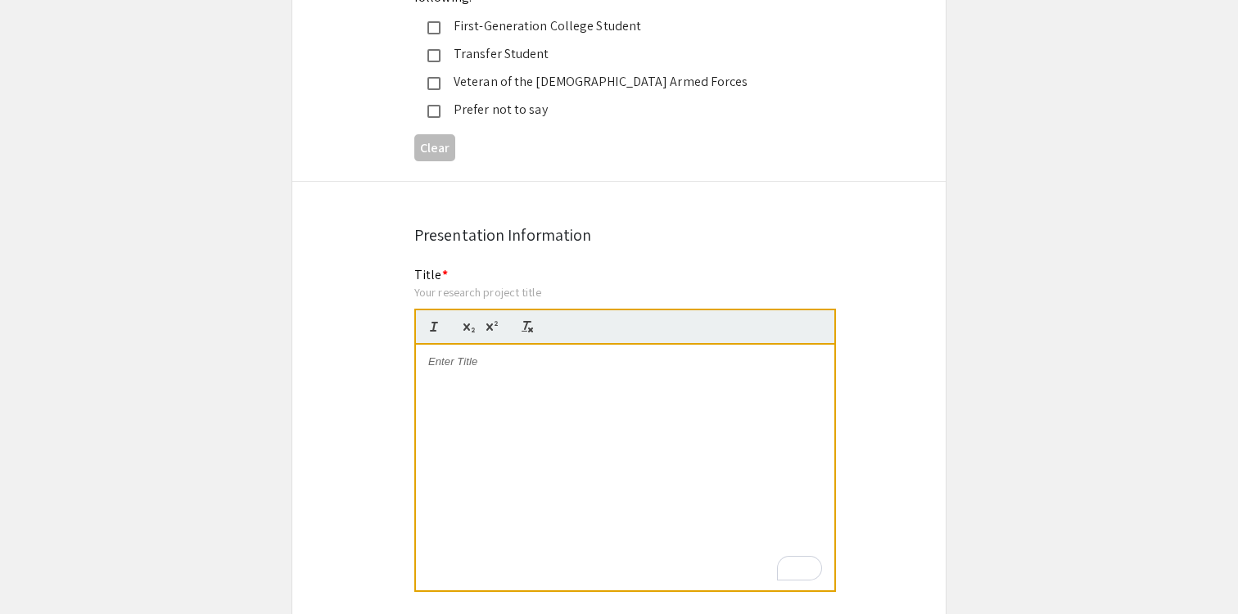
click at [642, 423] on div "To enrich screen reader interactions, please activate Accessibility in Grammarl…" at bounding box center [625, 468] width 419 height 246
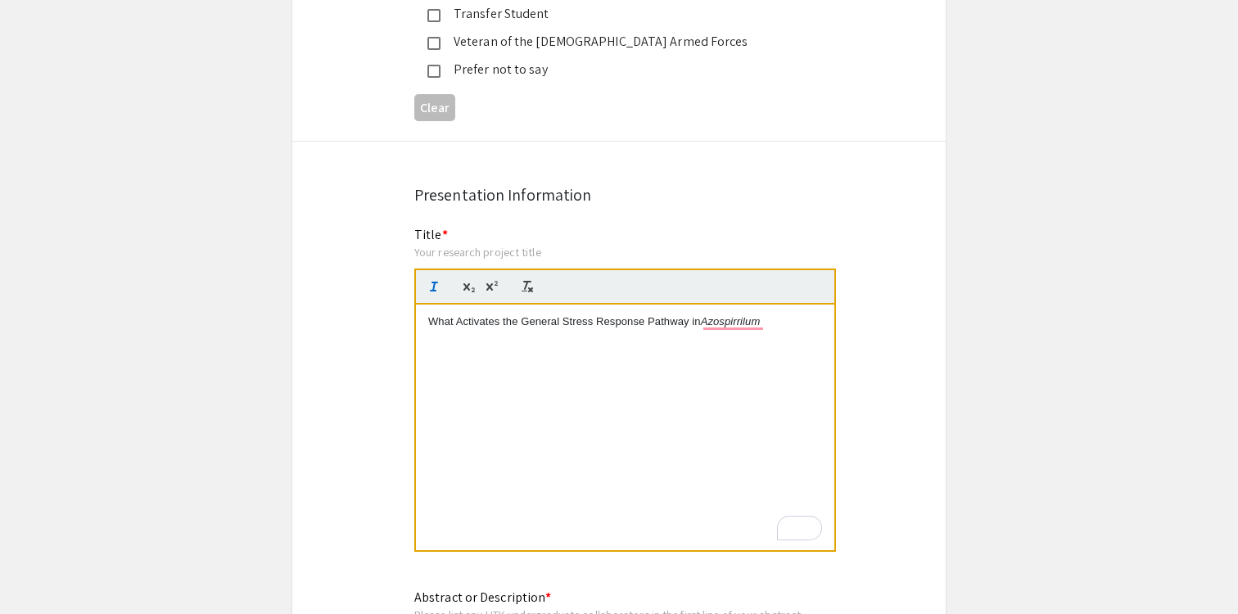
scroll to position [3057, 0]
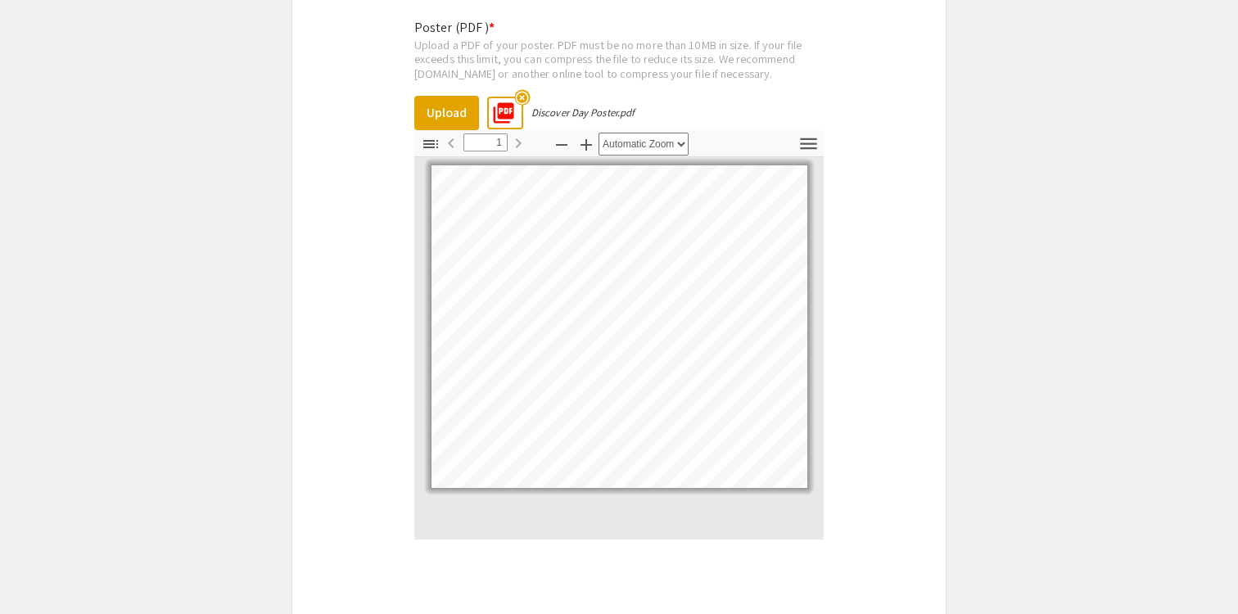
scroll to position [4789, 0]
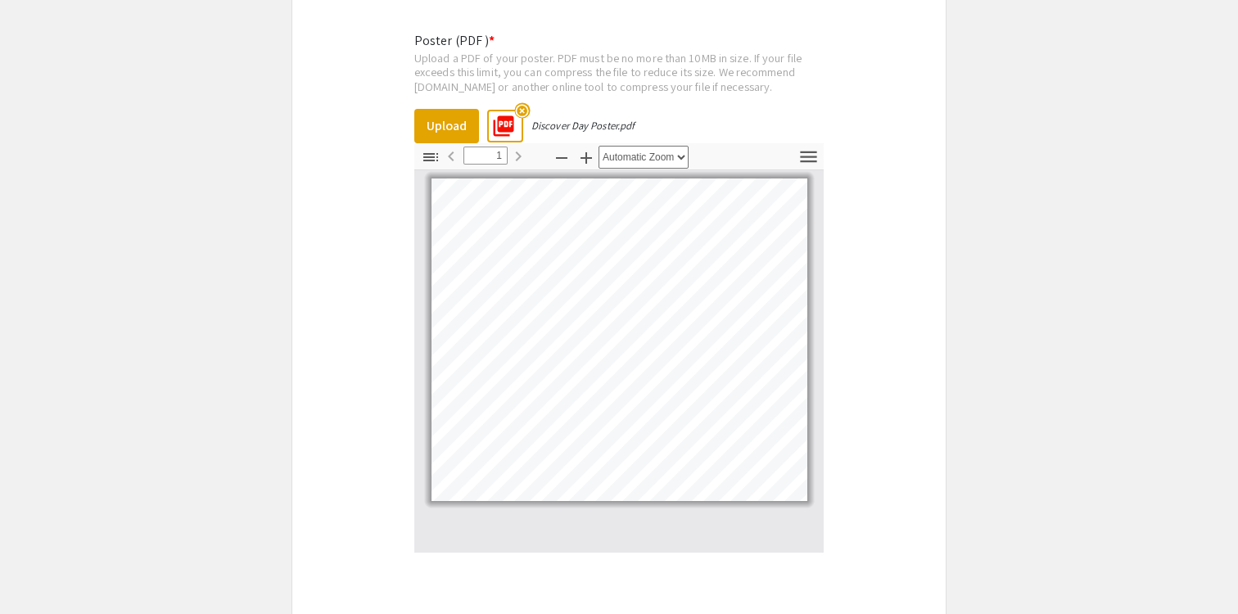
click at [525, 102] on mat-icon "highlight_off" at bounding box center [522, 110] width 16 height 16
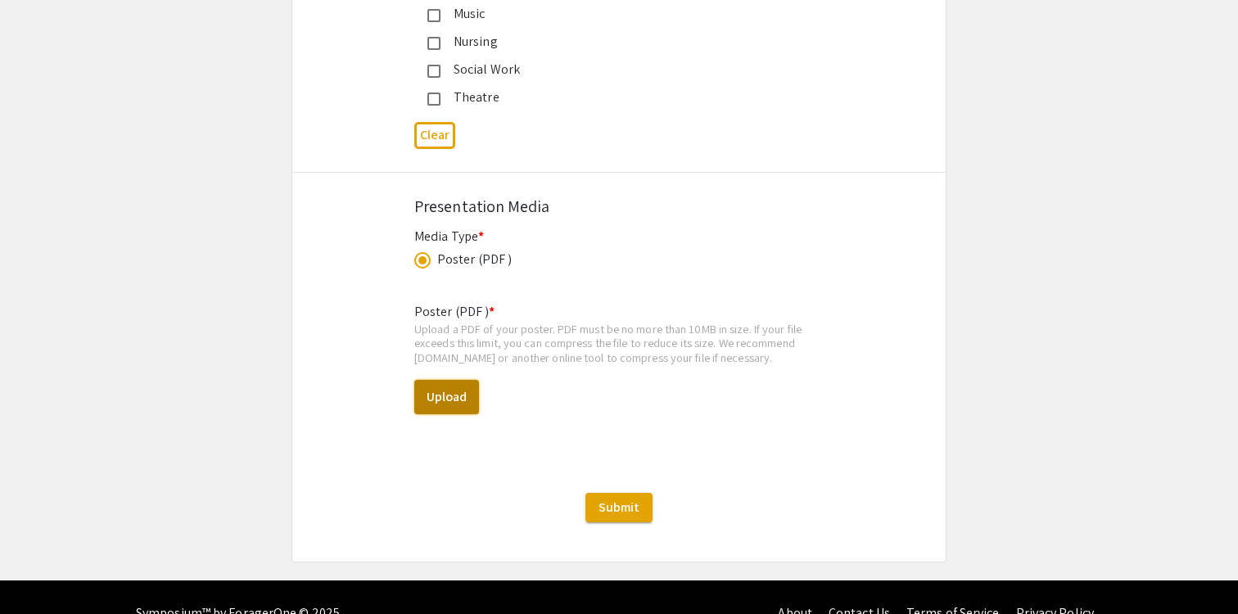
click at [440, 380] on button "Upload" at bounding box center [446, 397] width 65 height 34
select select "custom"
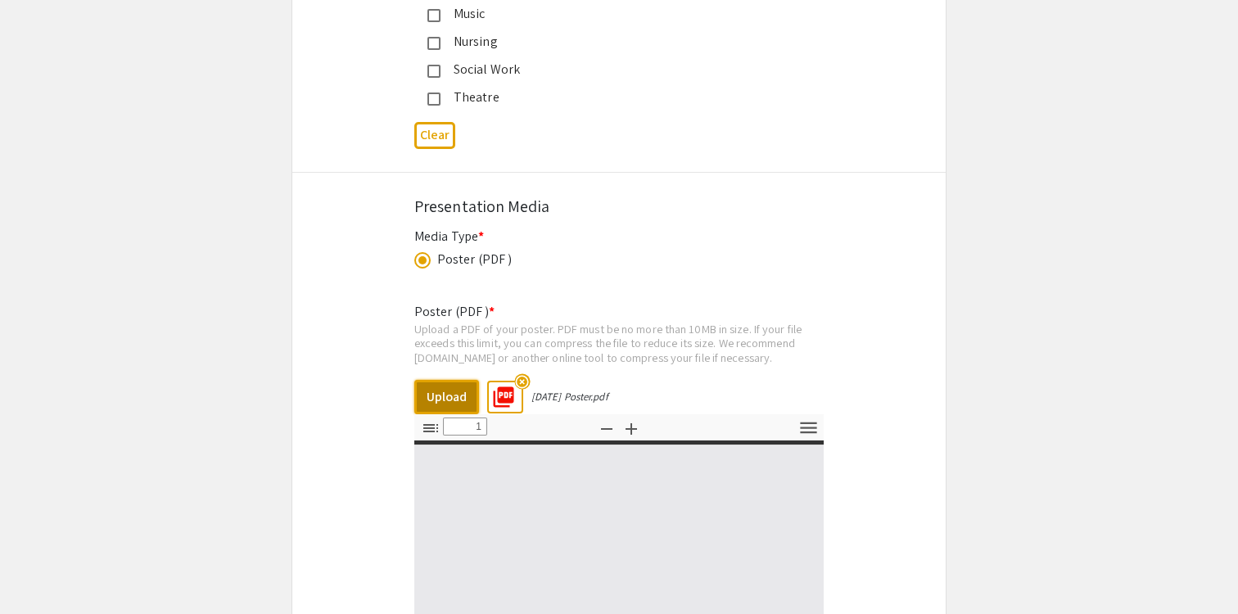
type input "0"
select select "custom"
type input "1"
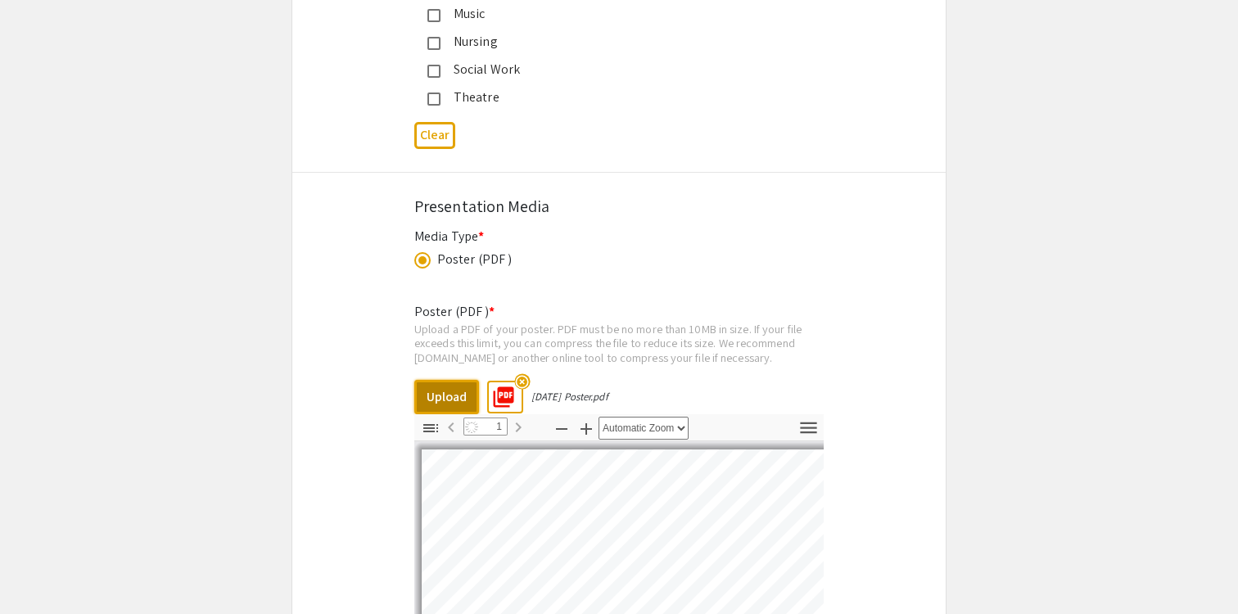
scroll to position [4790, 0]
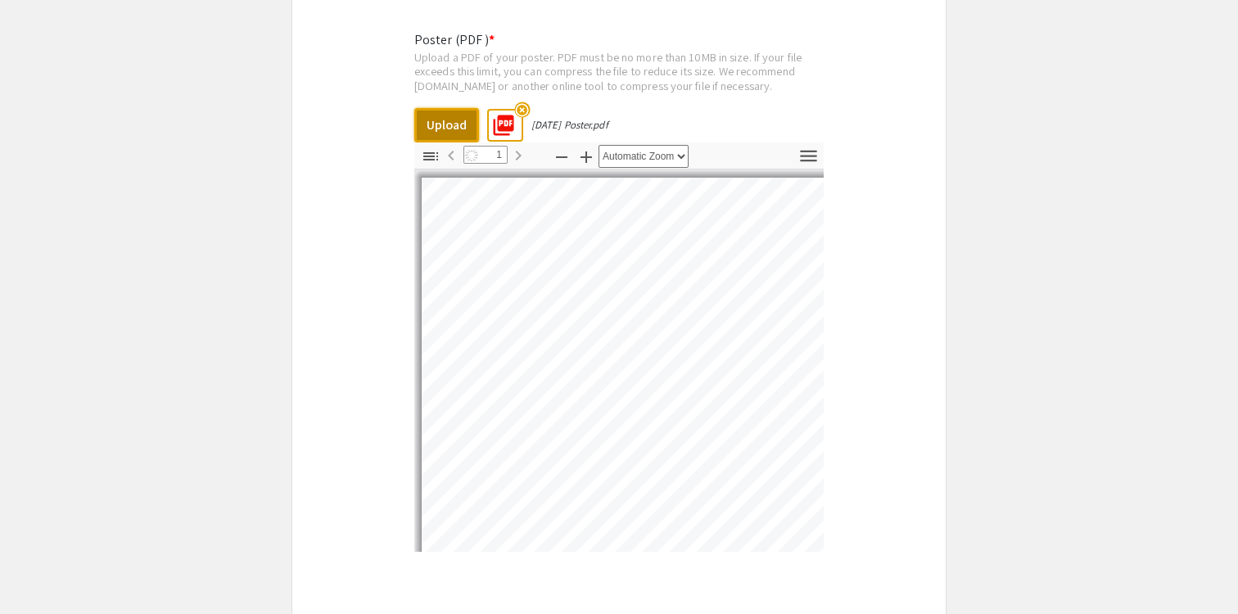
select select "auto"
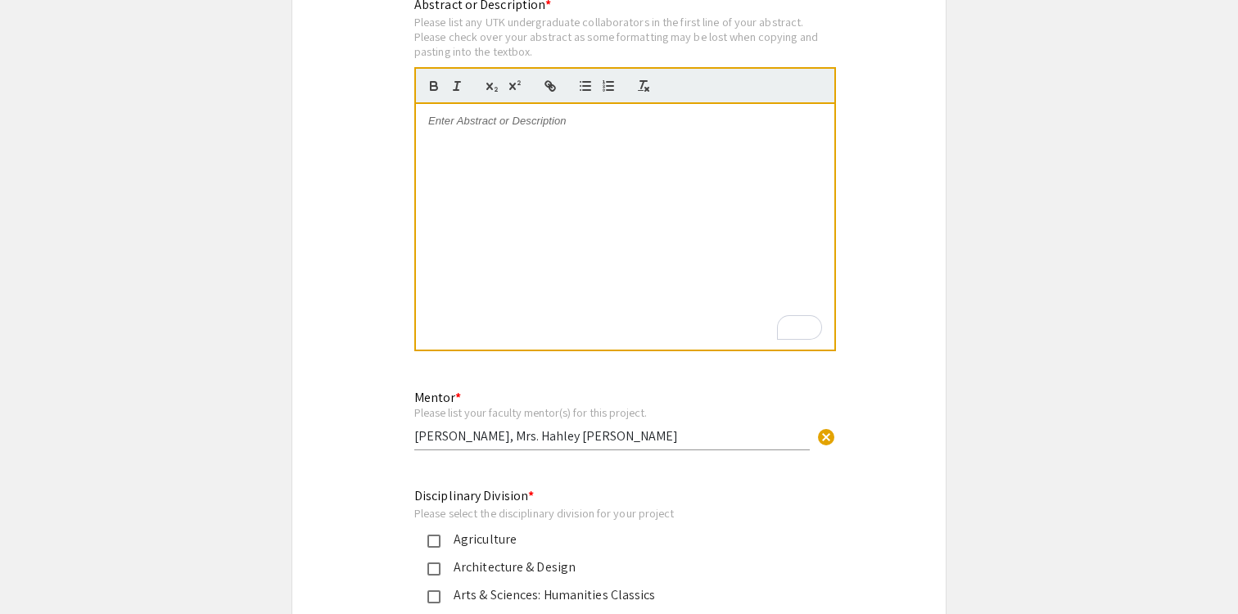
scroll to position [3539, 0]
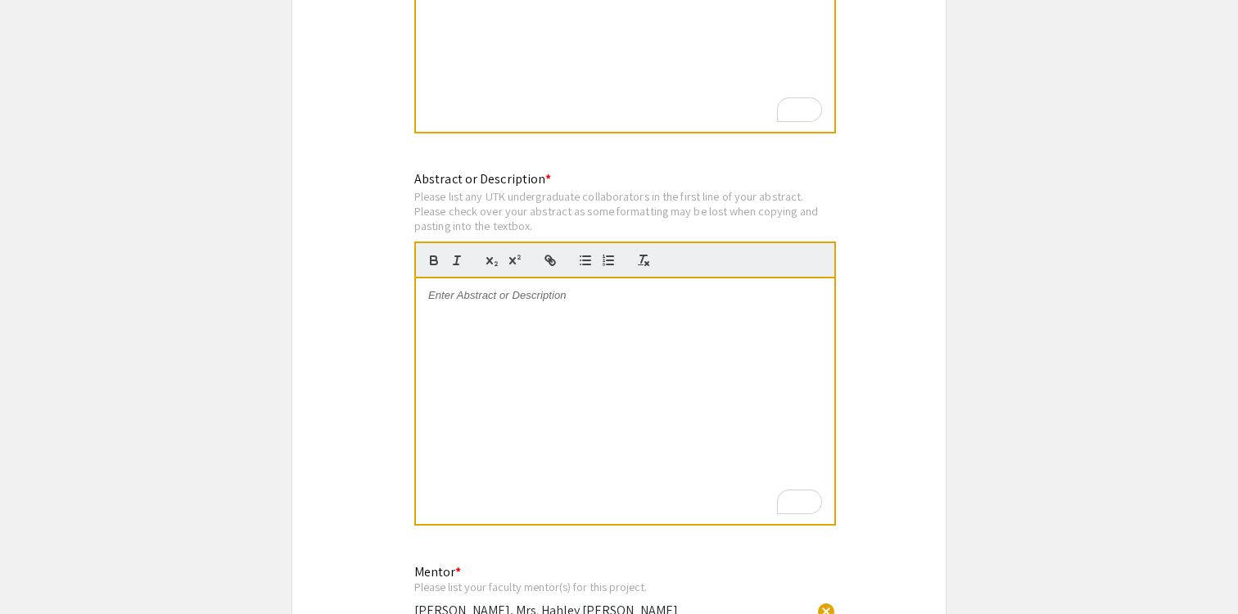
click at [703, 476] on div "To enrich screen reader interactions, please activate Accessibility in Grammarl…" at bounding box center [625, 401] width 419 height 246
click at [618, 392] on div "To enrich screen reader interactions, please activate Accessibility in Grammarl…" at bounding box center [625, 401] width 419 height 246
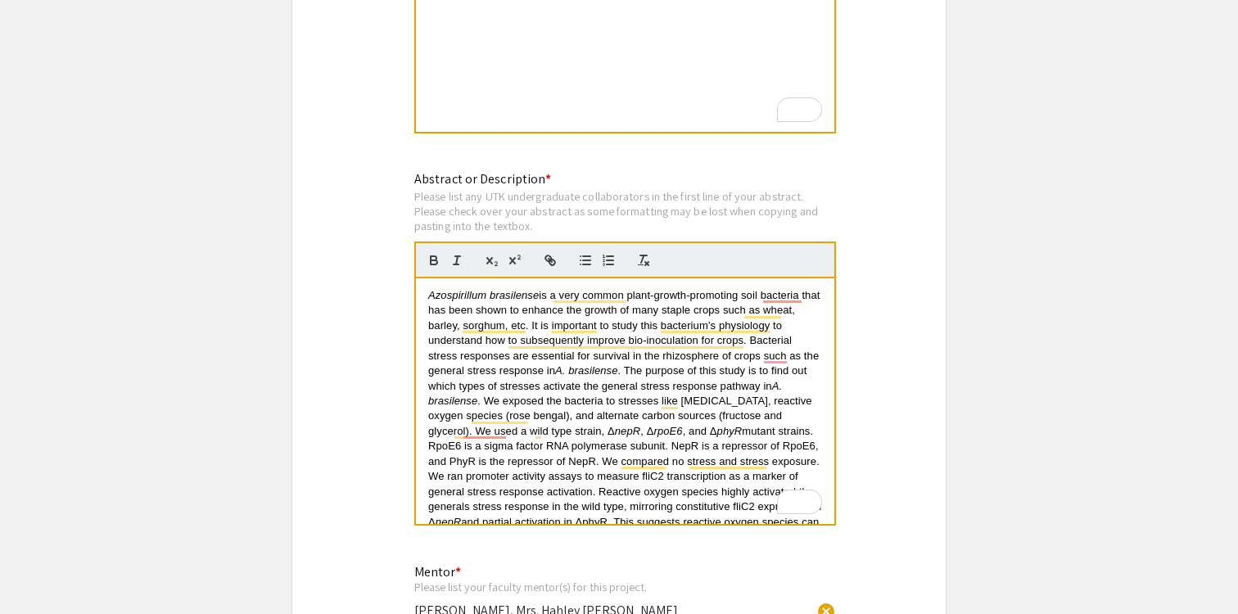
scroll to position [11, 0]
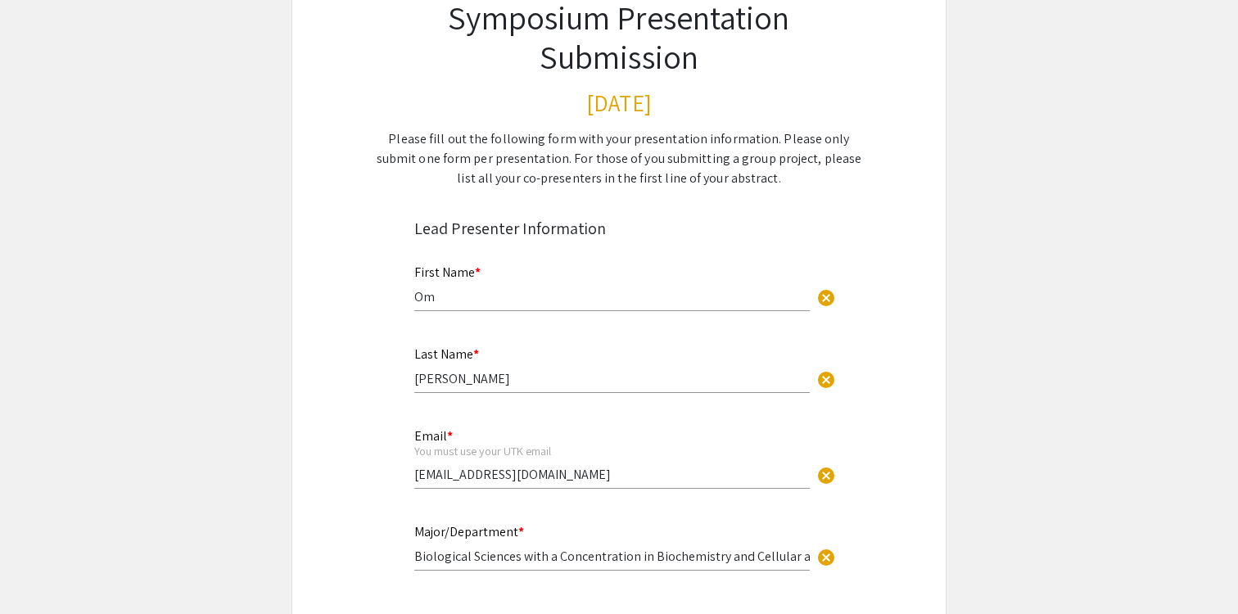
scroll to position [0, 0]
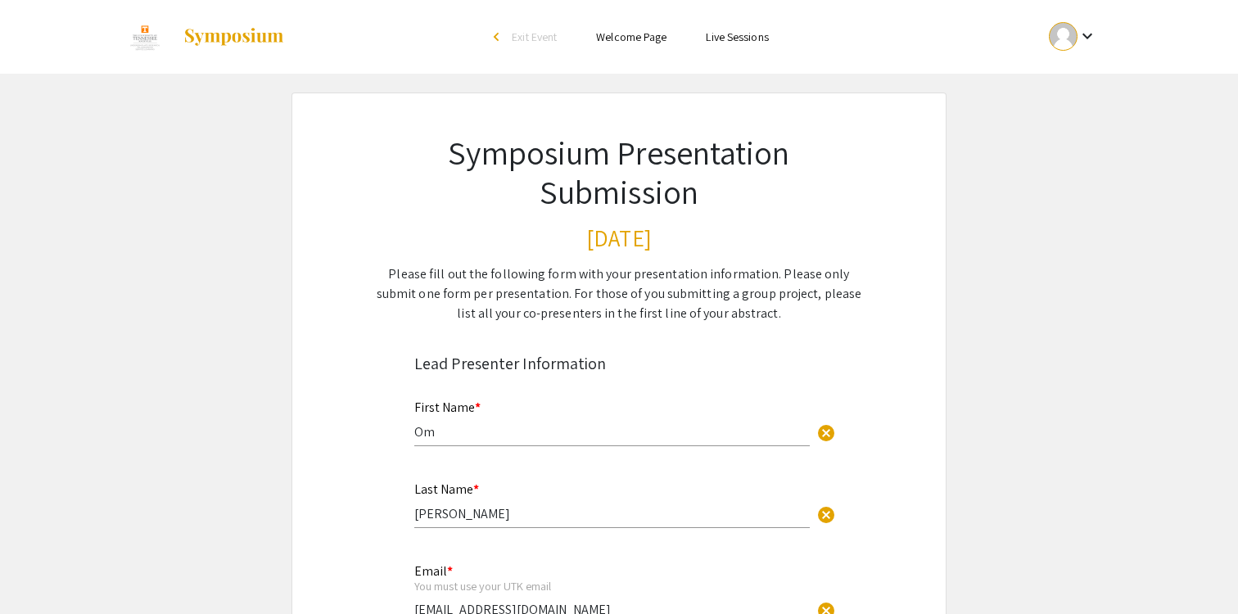
click at [1096, 45] on mat-icon "keyboard_arrow_down" at bounding box center [1088, 36] width 20 height 20
drag, startPoint x: 1098, startPoint y: 123, endPoint x: 1050, endPoint y: -105, distance: 232.8
click at [1050, 0] on html "Skip navigation arrow_back_ios Exit Event Welcome Page Live Sessions keyboard_a…" at bounding box center [619, 307] width 1238 height 614
click at [1184, 108] on div at bounding box center [619, 307] width 1238 height 614
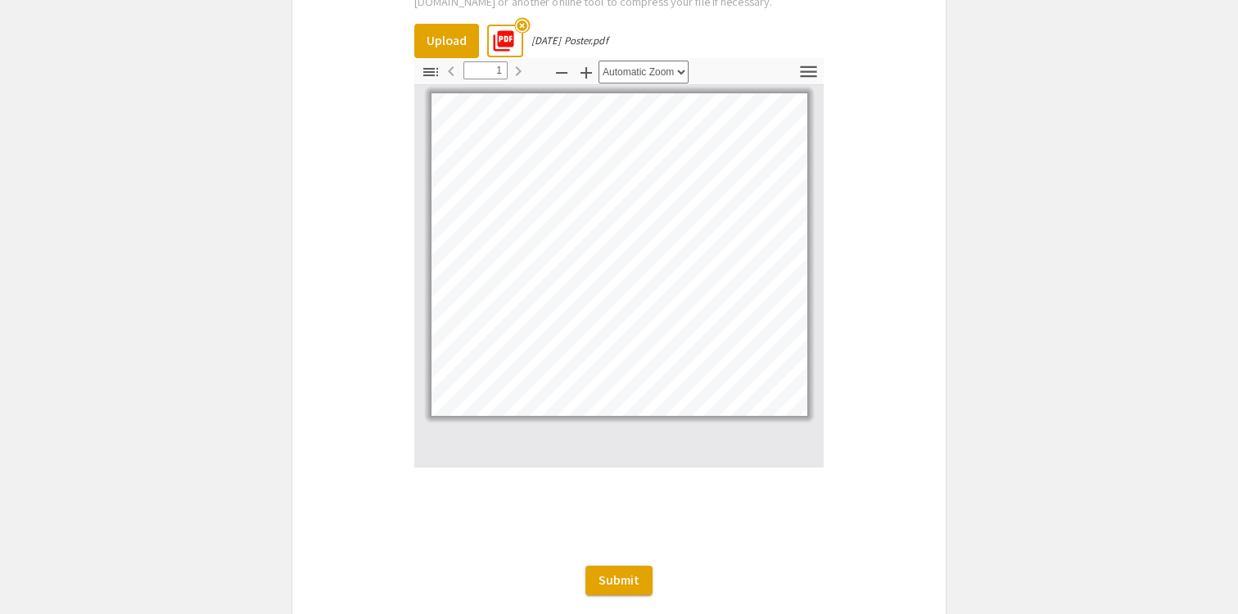
scroll to position [4875, 0]
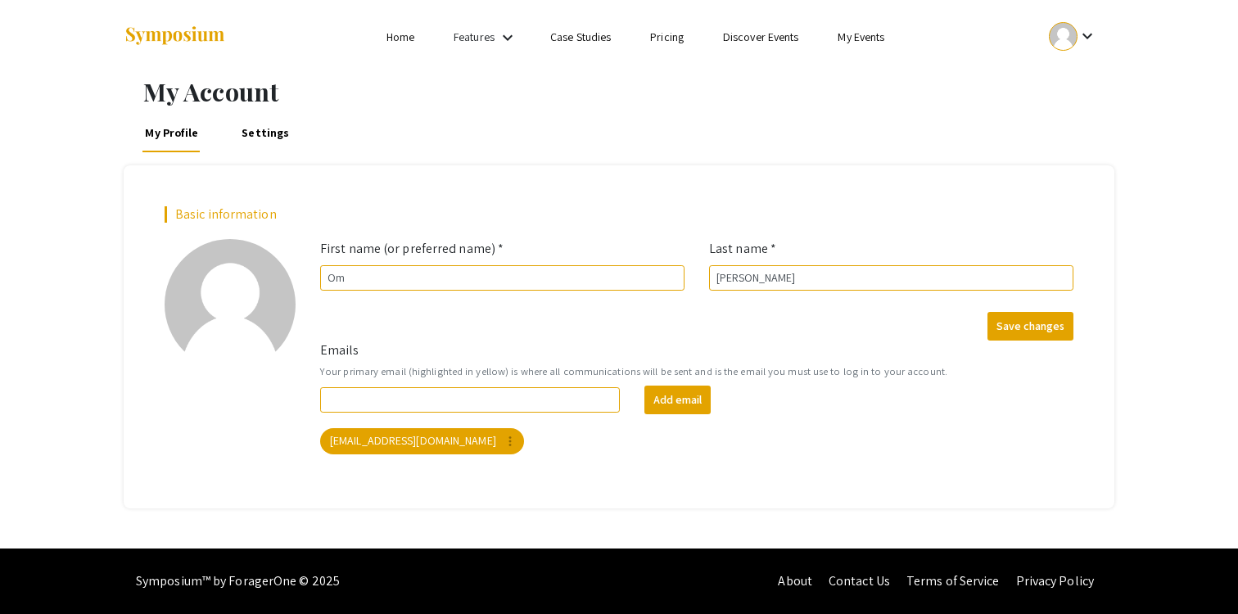
click at [1141, 21] on div "Skip navigation Home Features keyboard_arrow_down Case Studies Pricing Discover…" at bounding box center [619, 37] width 1238 height 74
click at [1107, 29] on button "keyboard_arrow_down" at bounding box center [1073, 36] width 83 height 37
click at [1057, 136] on button "My Submissions" at bounding box center [1082, 120] width 101 height 39
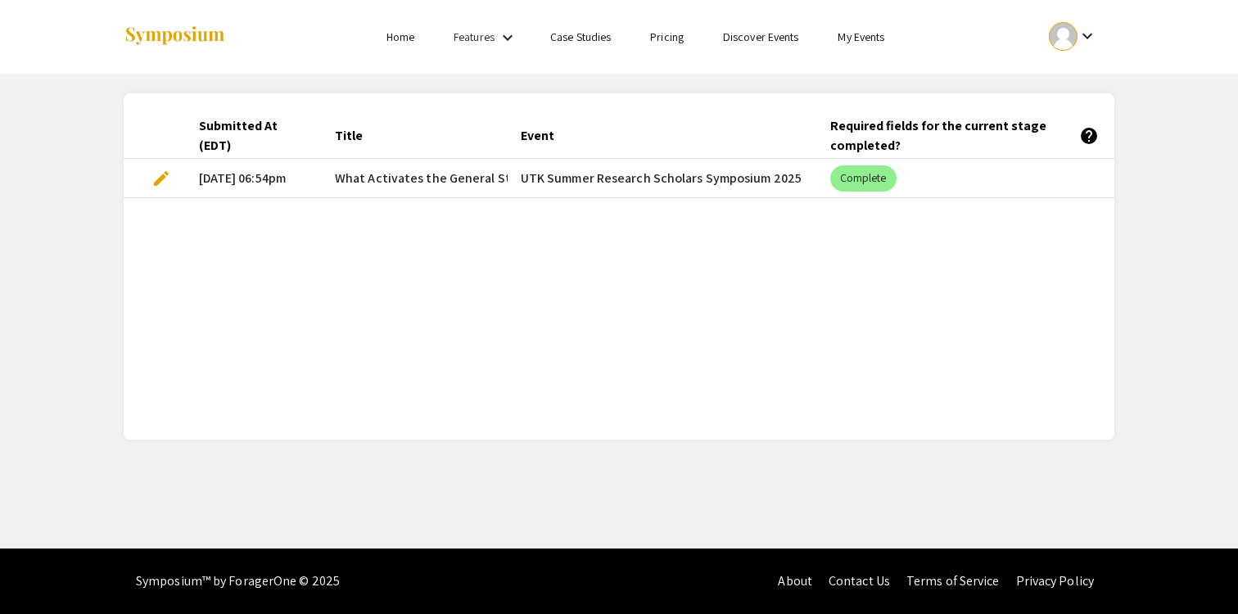
click at [279, 183] on mat-cell "07/17/25, 06:54pm" at bounding box center [254, 178] width 136 height 39
click at [444, 181] on span "What Activates the General Stress Response Pathway in Azospirillum brasilense?" at bounding box center [592, 179] width 514 height 20
click at [631, 167] on mat-cell "UTK Summer Research Scholars Symposium 2025" at bounding box center [663, 178] width 310 height 39
click at [485, 142] on mat-header-cell "Title" at bounding box center [415, 136] width 186 height 46
click at [235, 172] on mat-cell "07/17/25, 06:54pm" at bounding box center [254, 178] width 136 height 39
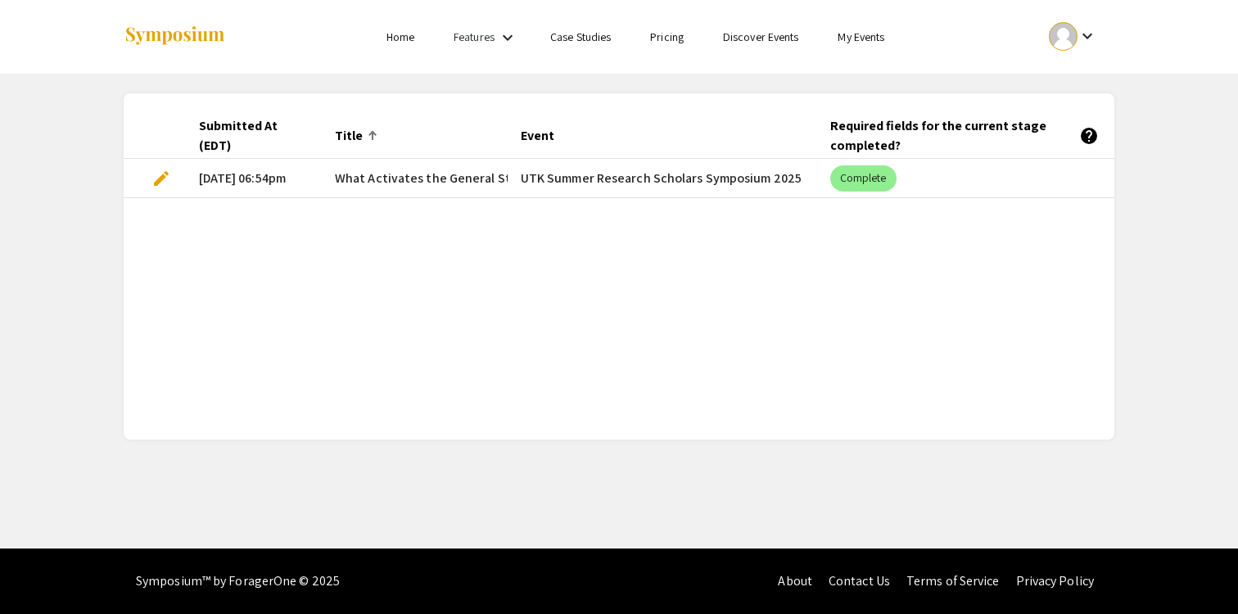
click at [143, 180] on mat-cell "edit" at bounding box center [155, 178] width 62 height 39
click at [160, 183] on span "edit" at bounding box center [162, 179] width 20 height 20
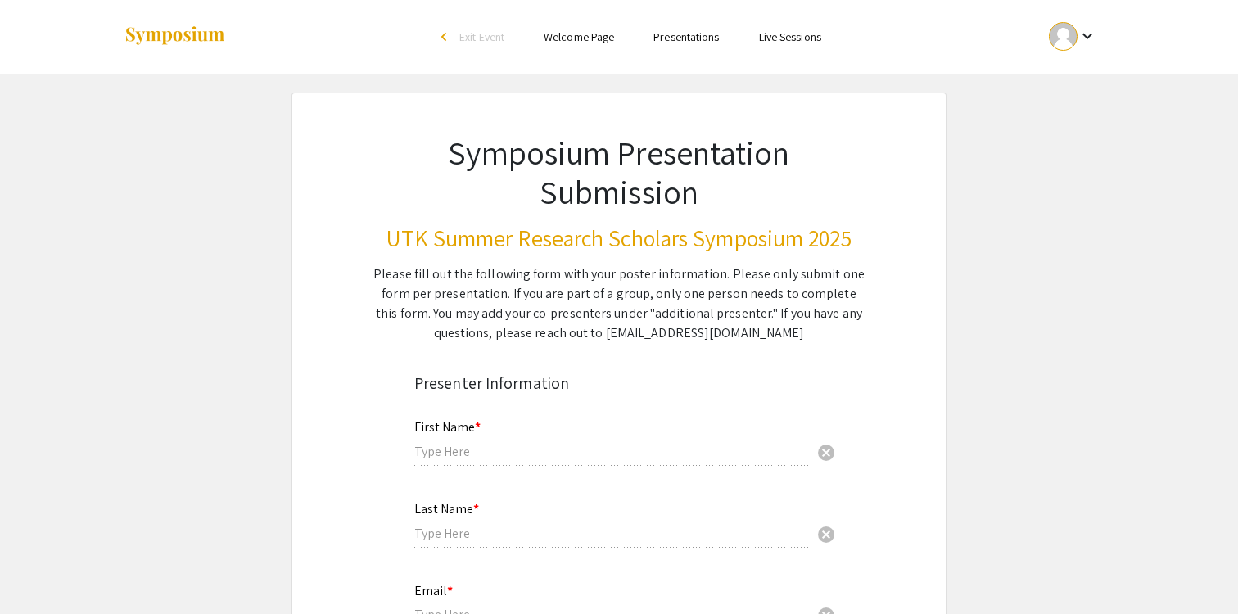
type input "Om"
type input "[PERSON_NAME]"
type input "[EMAIL_ADDRESS][DOMAIN_NAME]"
radio input "true"
type input "Biological Sciences with a Concentration in Biochemistry and Cellular and Molec…"
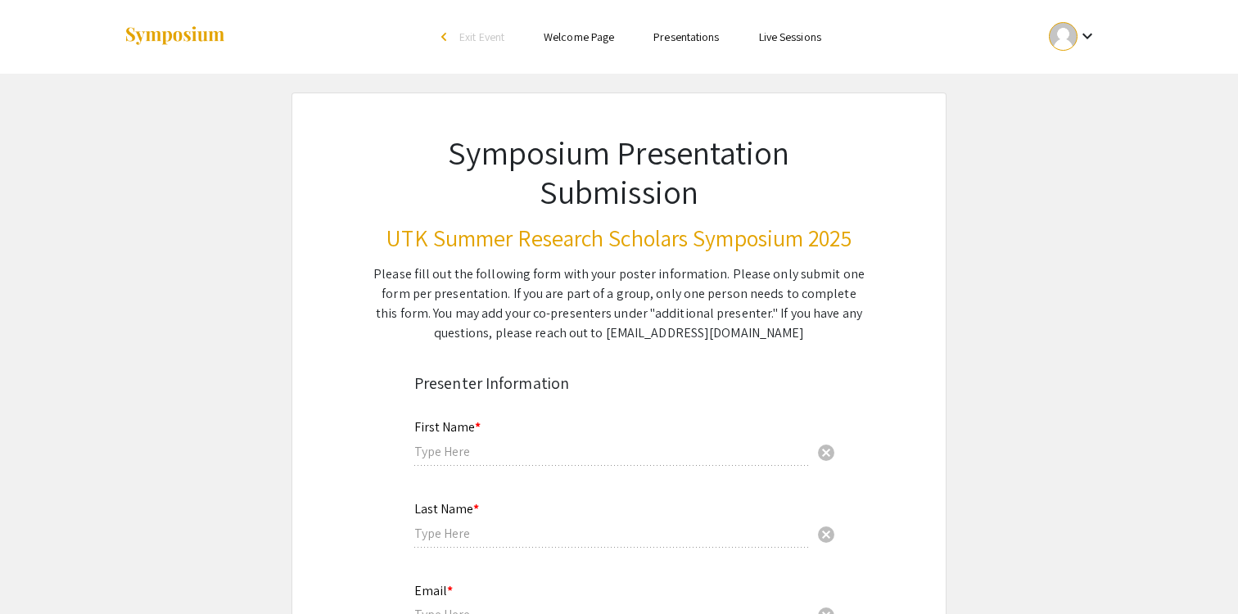
type input "University of Tennessee Knoxville"
type input "[PERSON_NAME]"
radio input "true"
select select "custom"
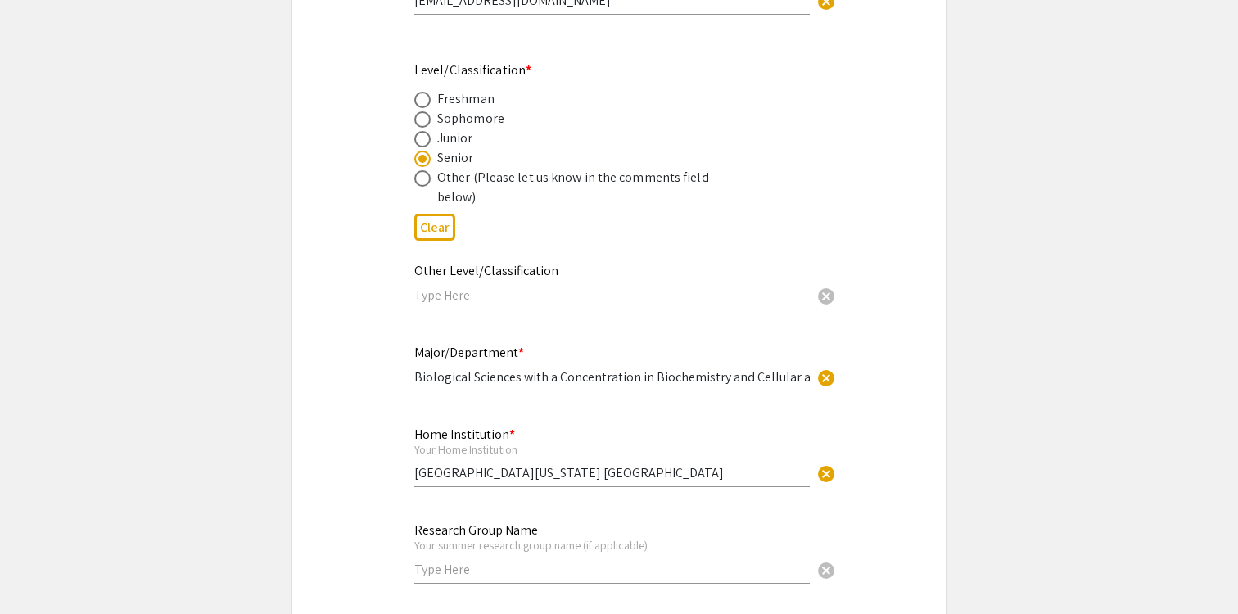
type input "1"
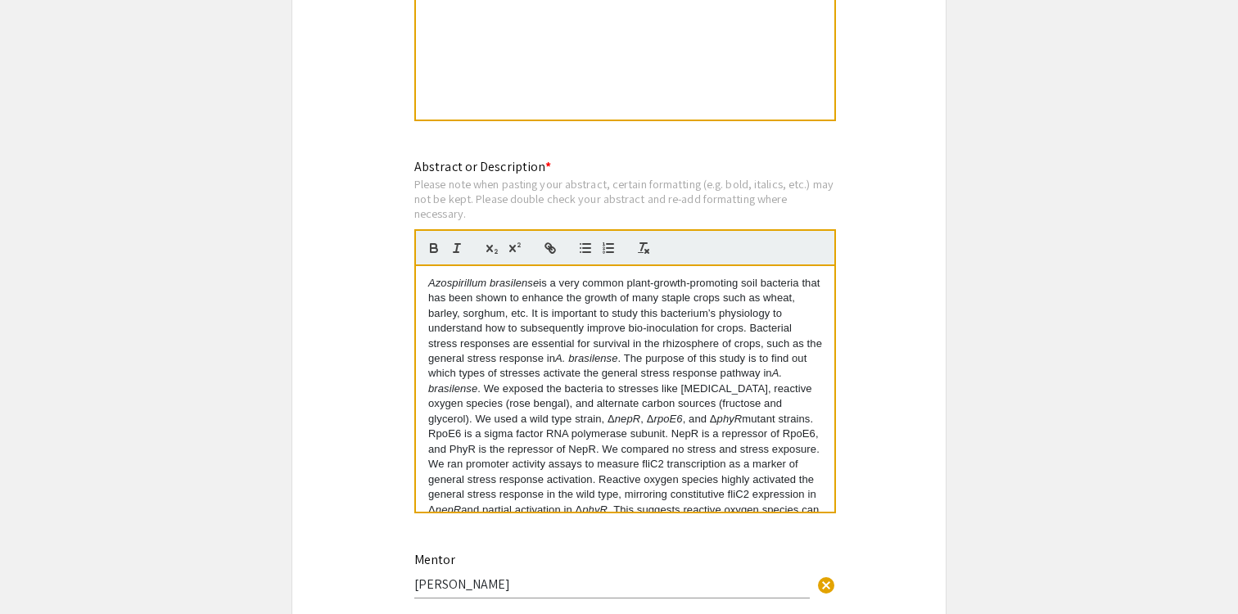
scroll to position [1912, 0]
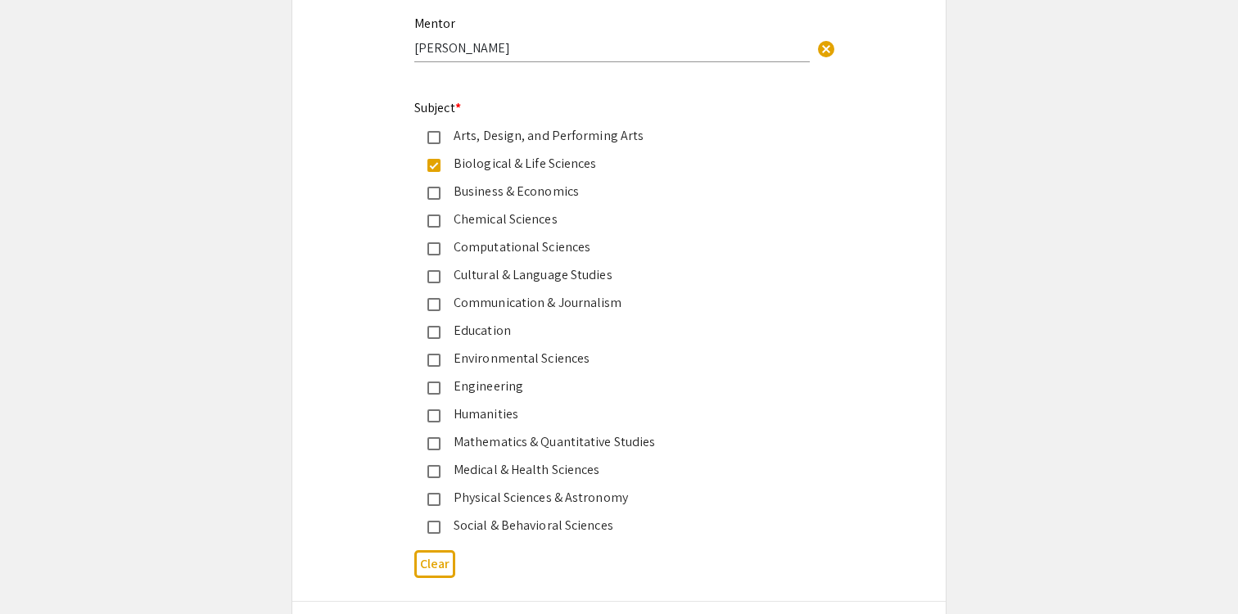
select select "custom"
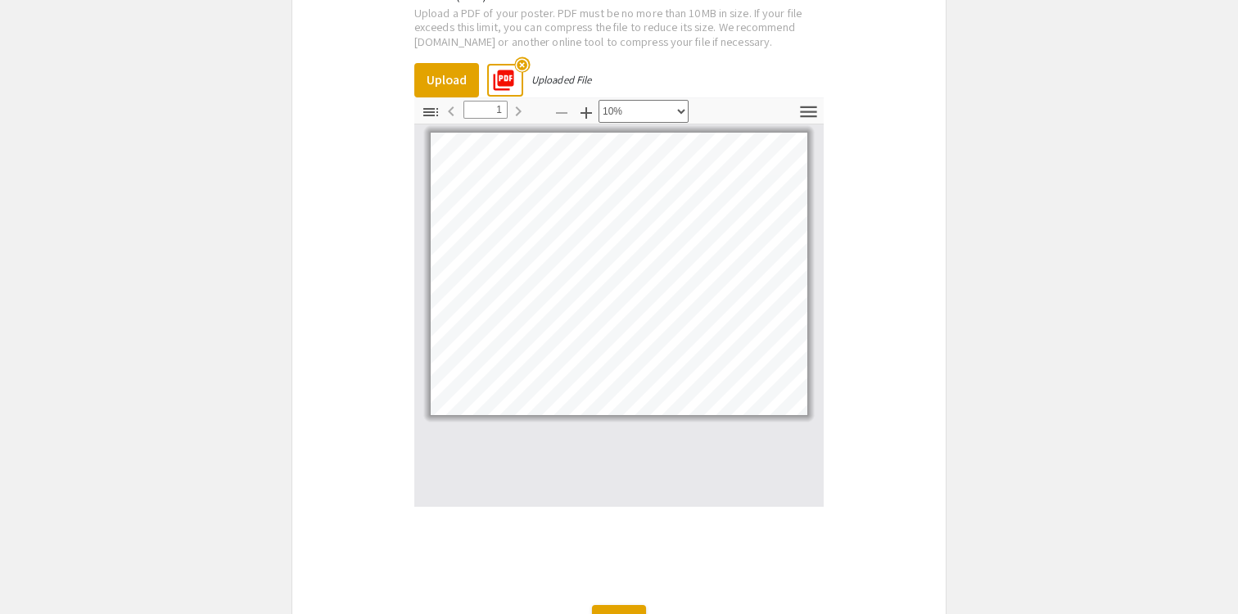
scroll to position [2952, 0]
